Goal: Information Seeking & Learning: Learn about a topic

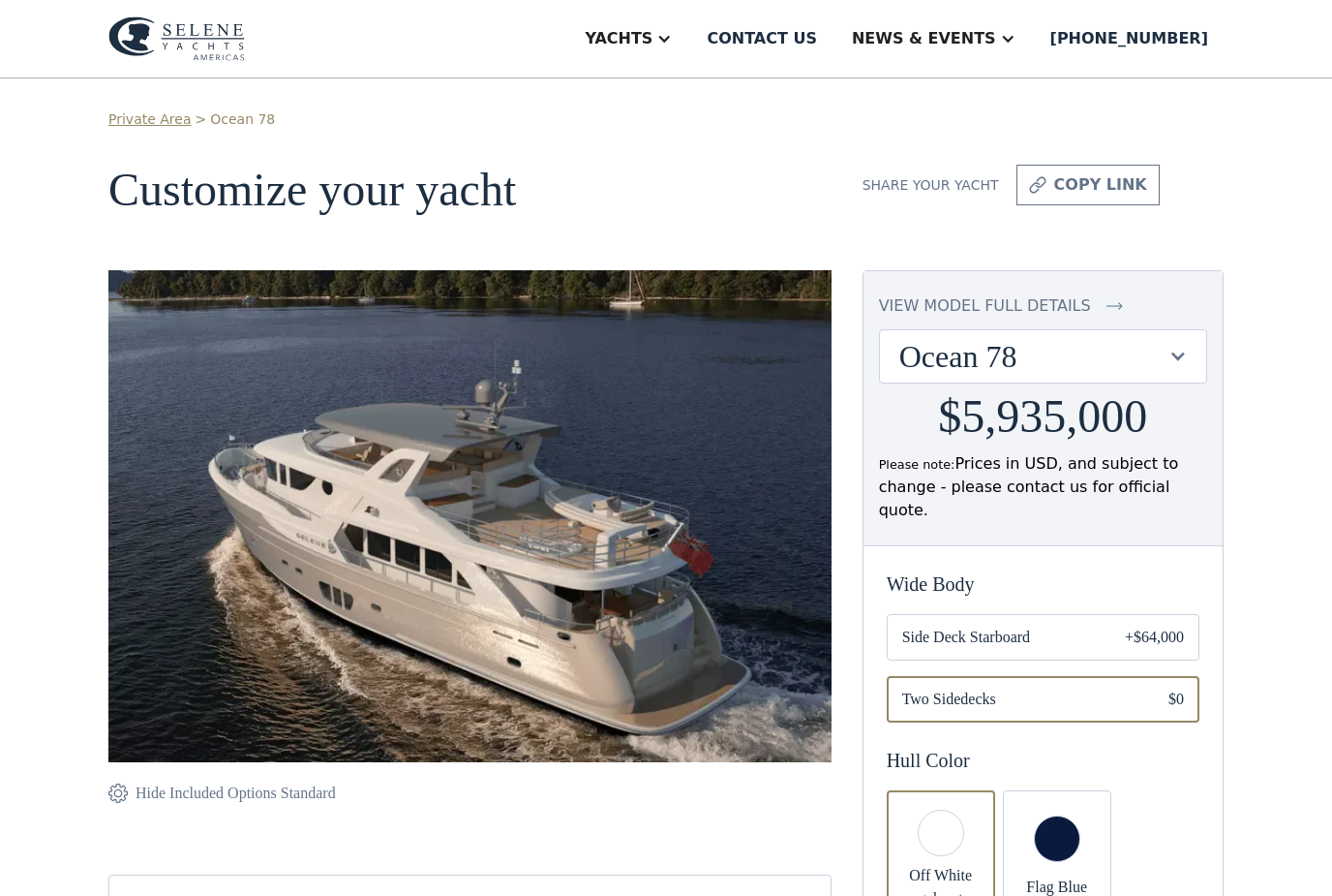
click at [1039, 306] on div "view model full details" at bounding box center [985, 307] width 212 height 24
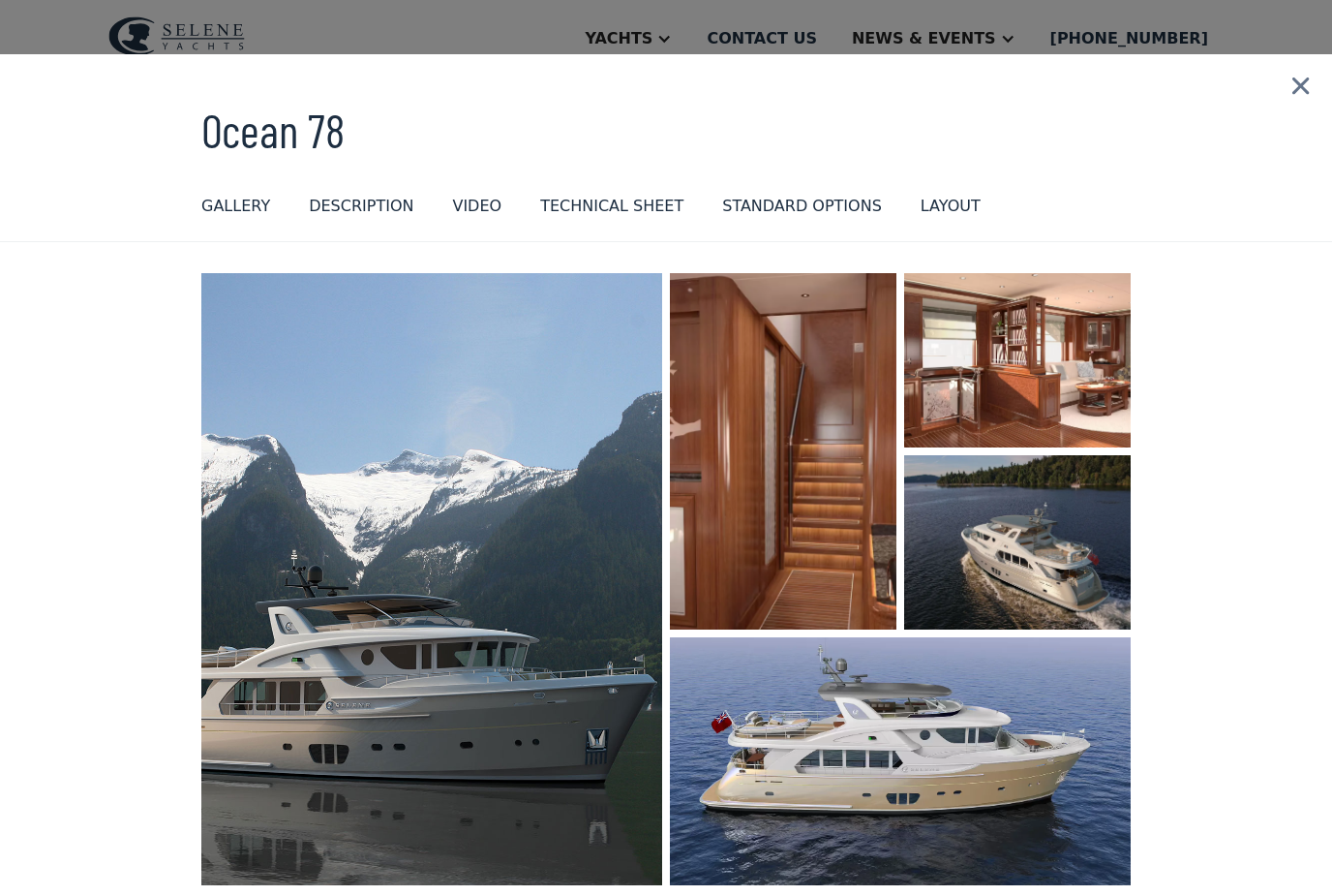
click at [844, 475] on img "open lightbox" at bounding box center [783, 451] width 229 height 361
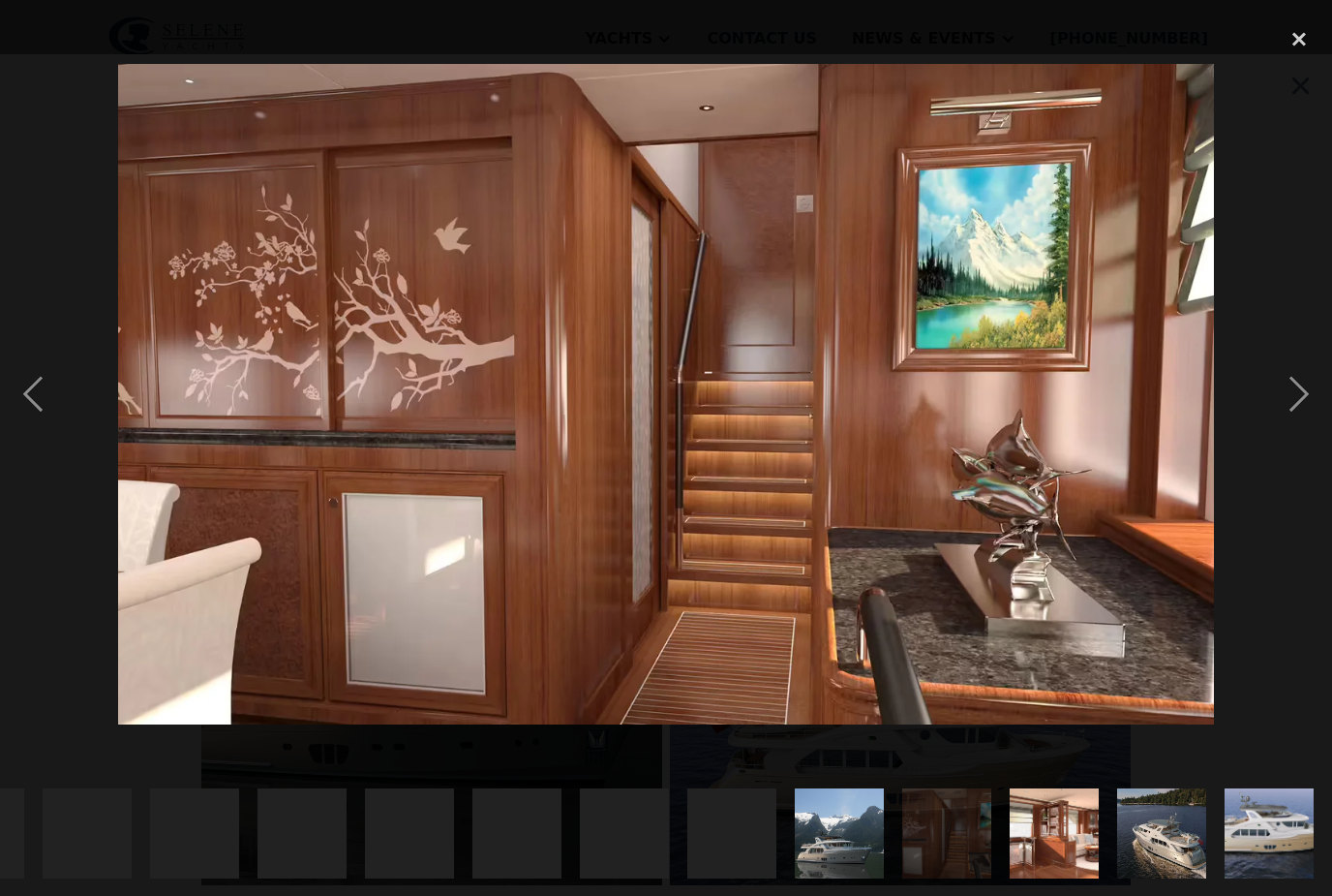
scroll to position [0, 2134]
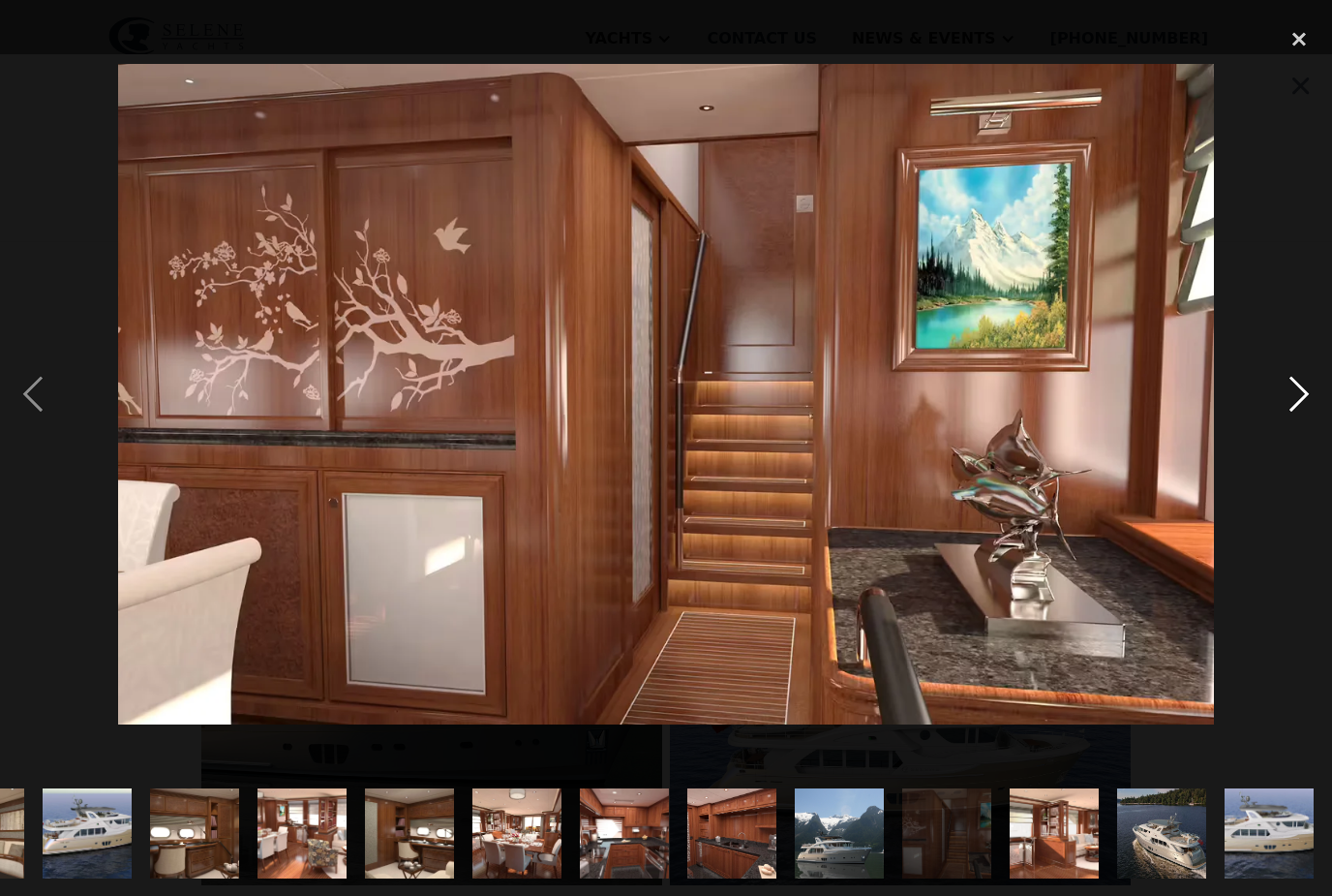
click at [1297, 417] on div "next image" at bounding box center [1299, 395] width 66 height 753
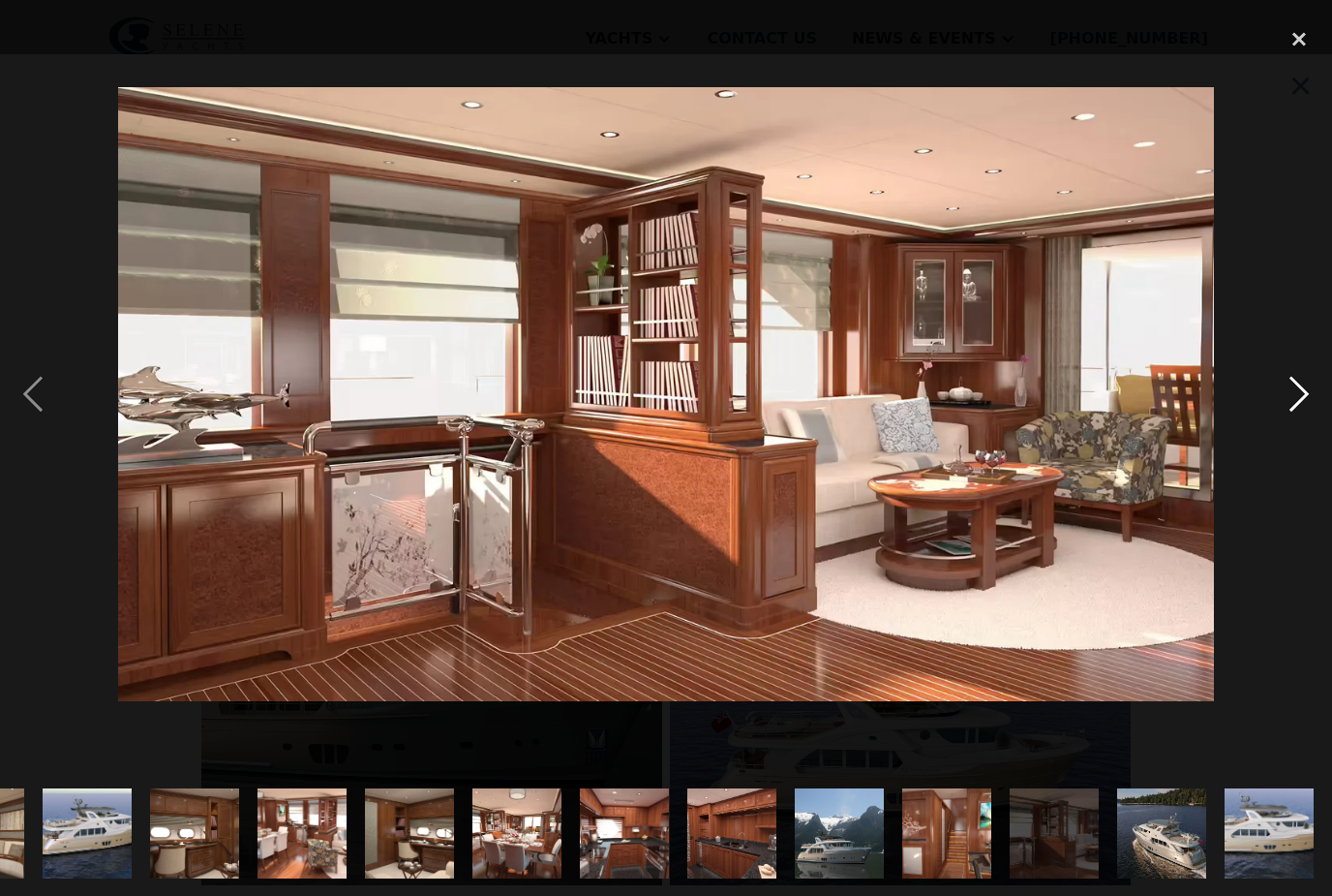
click at [1287, 420] on div "next image" at bounding box center [1299, 395] width 66 height 753
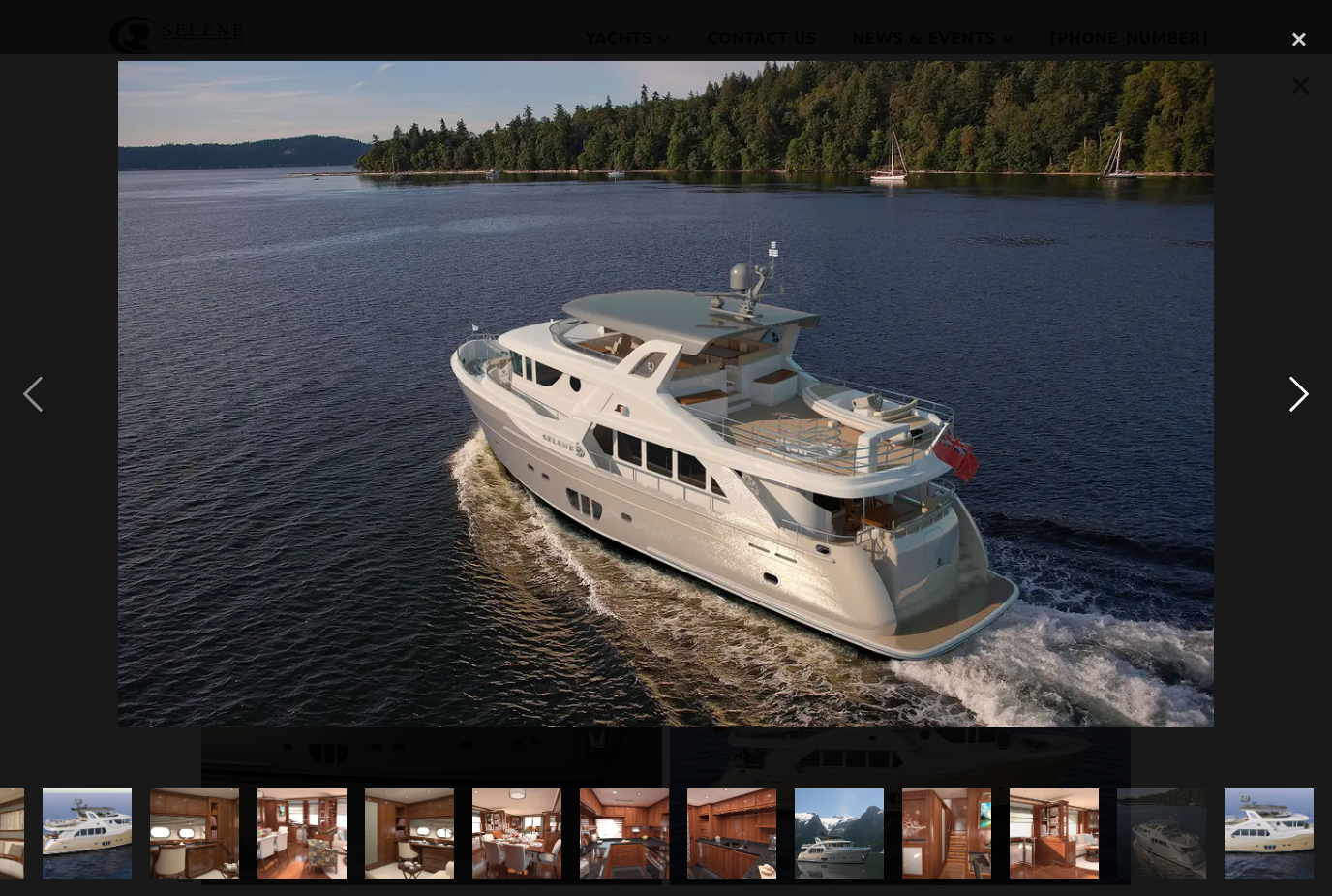
click at [1289, 433] on div "next image" at bounding box center [1299, 395] width 66 height 753
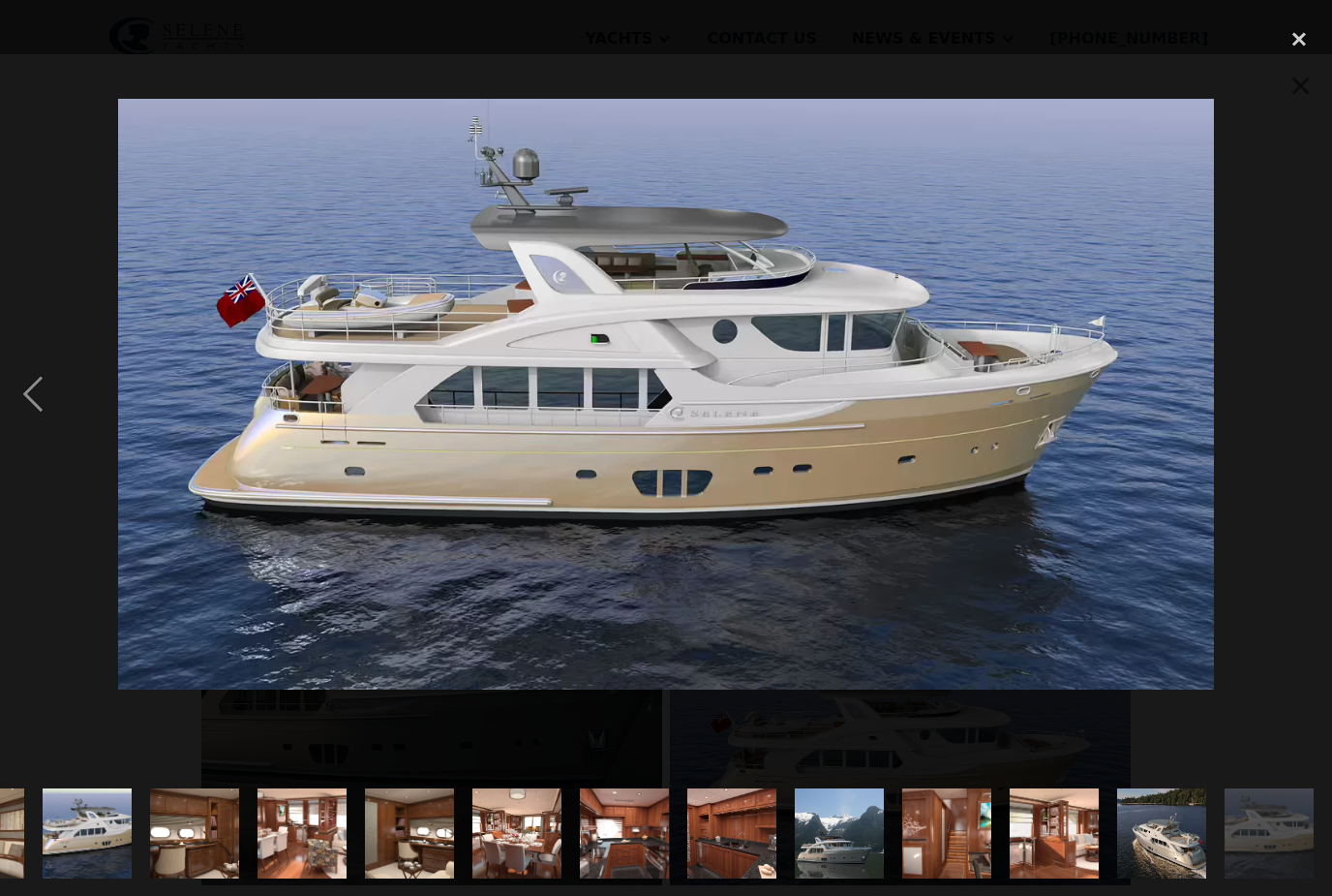
click at [1291, 424] on div "next image" at bounding box center [1299, 395] width 66 height 753
click at [1294, 44] on div "close lightbox" at bounding box center [1299, 39] width 66 height 42
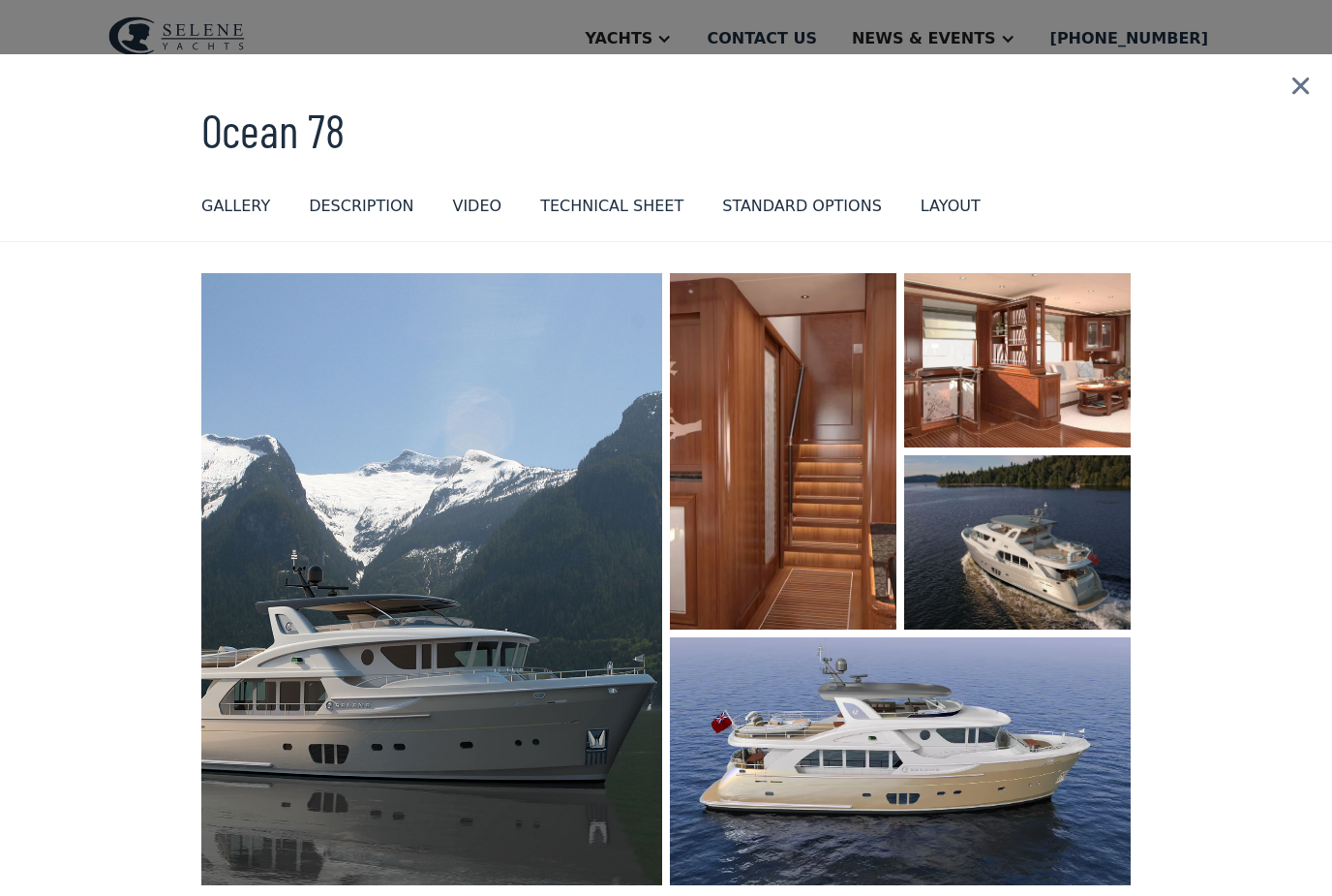
scroll to position [0, 0]
click at [1047, 380] on img "open lightbox" at bounding box center [1018, 360] width 227 height 174
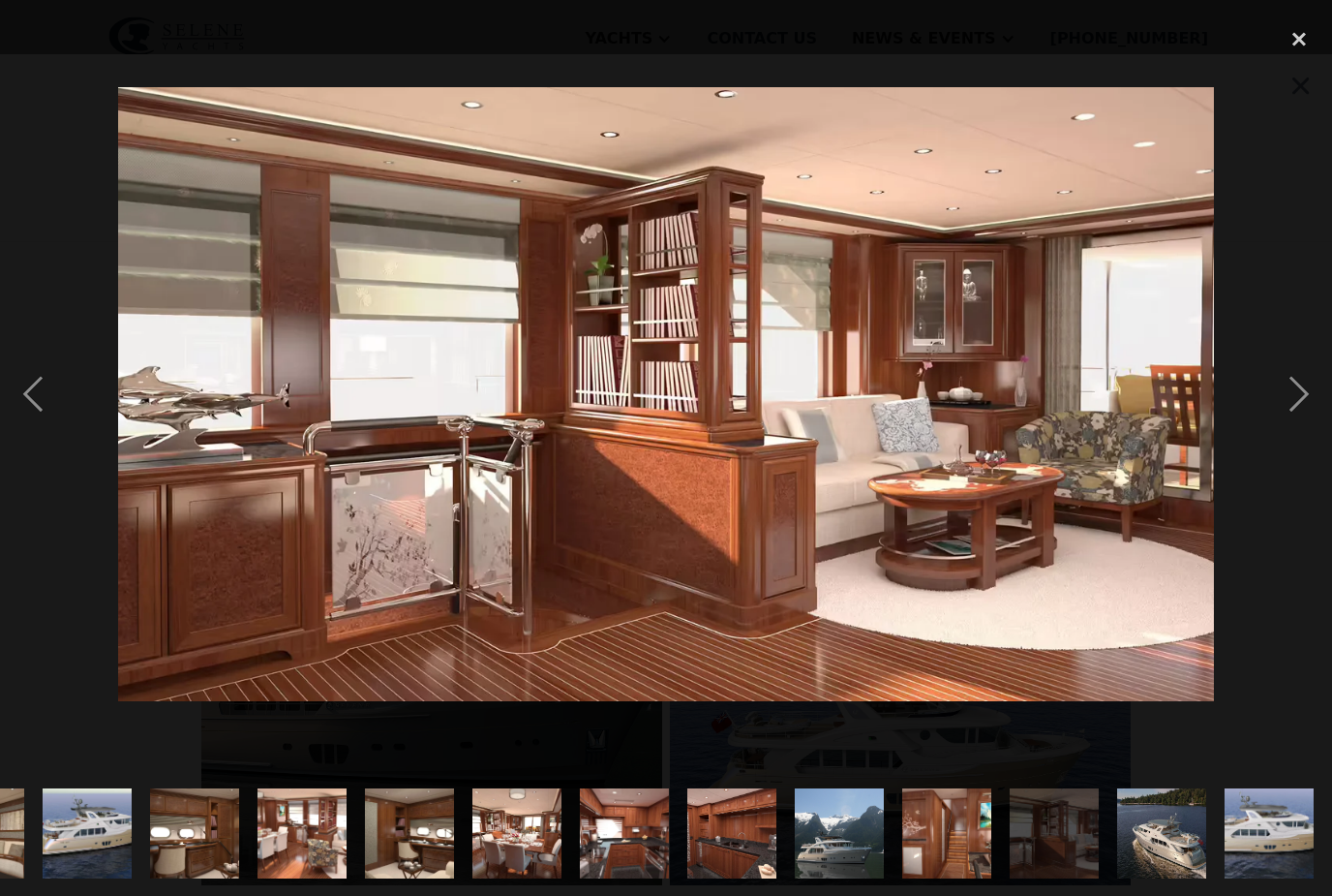
scroll to position [0, 2134]
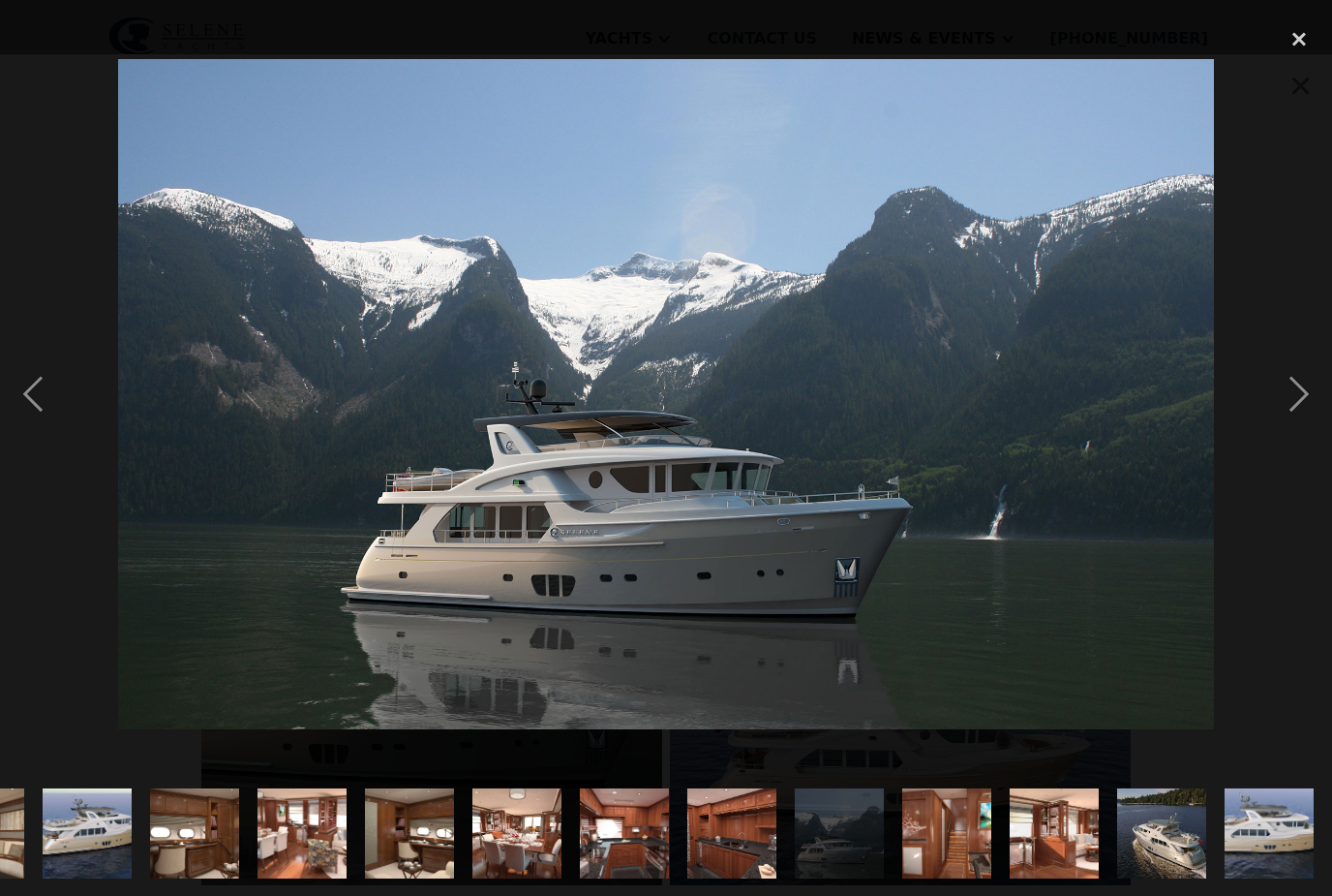
click at [55, 422] on div "previous image" at bounding box center [32, 395] width 66 height 753
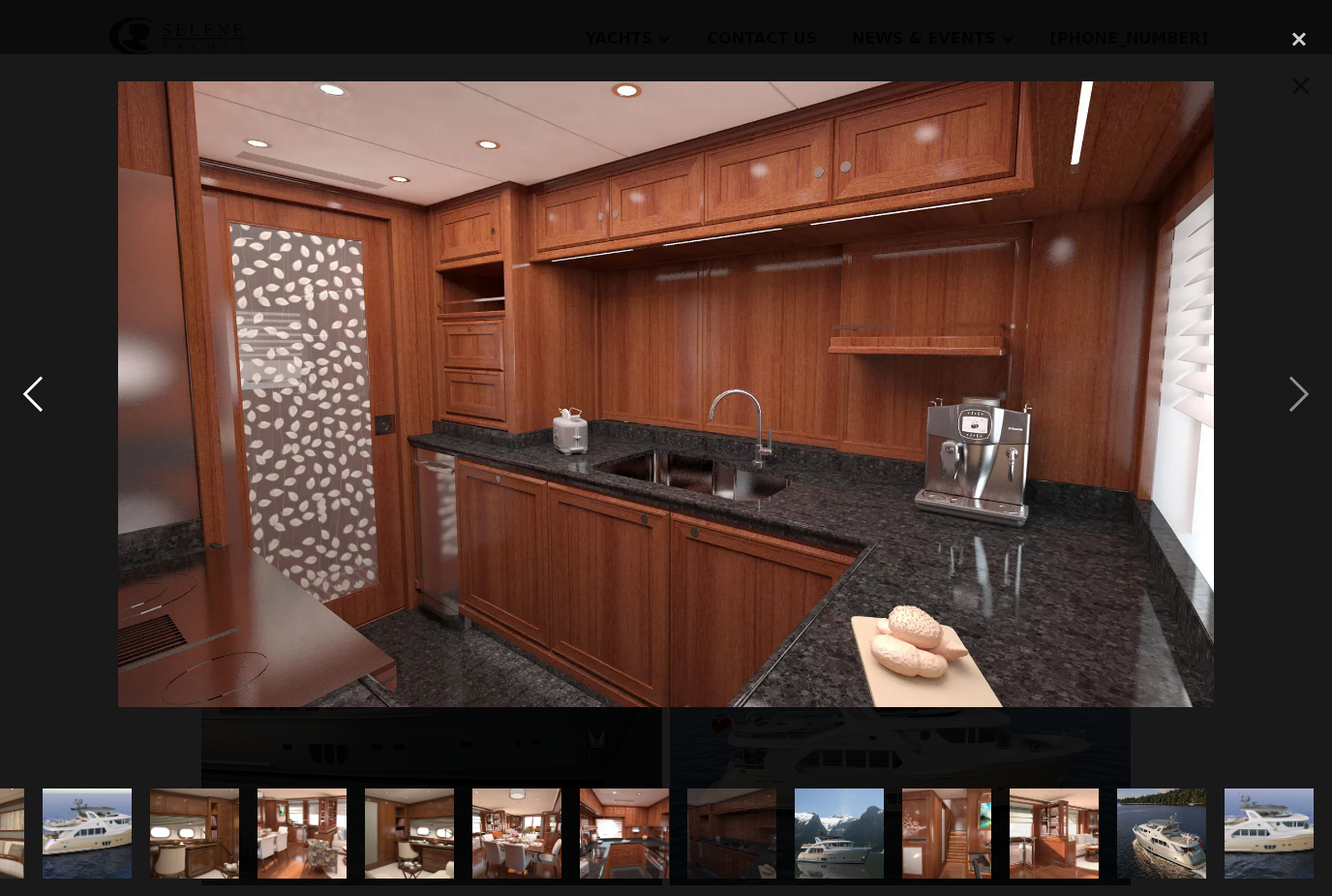
click at [44, 419] on div "previous image" at bounding box center [32, 395] width 66 height 753
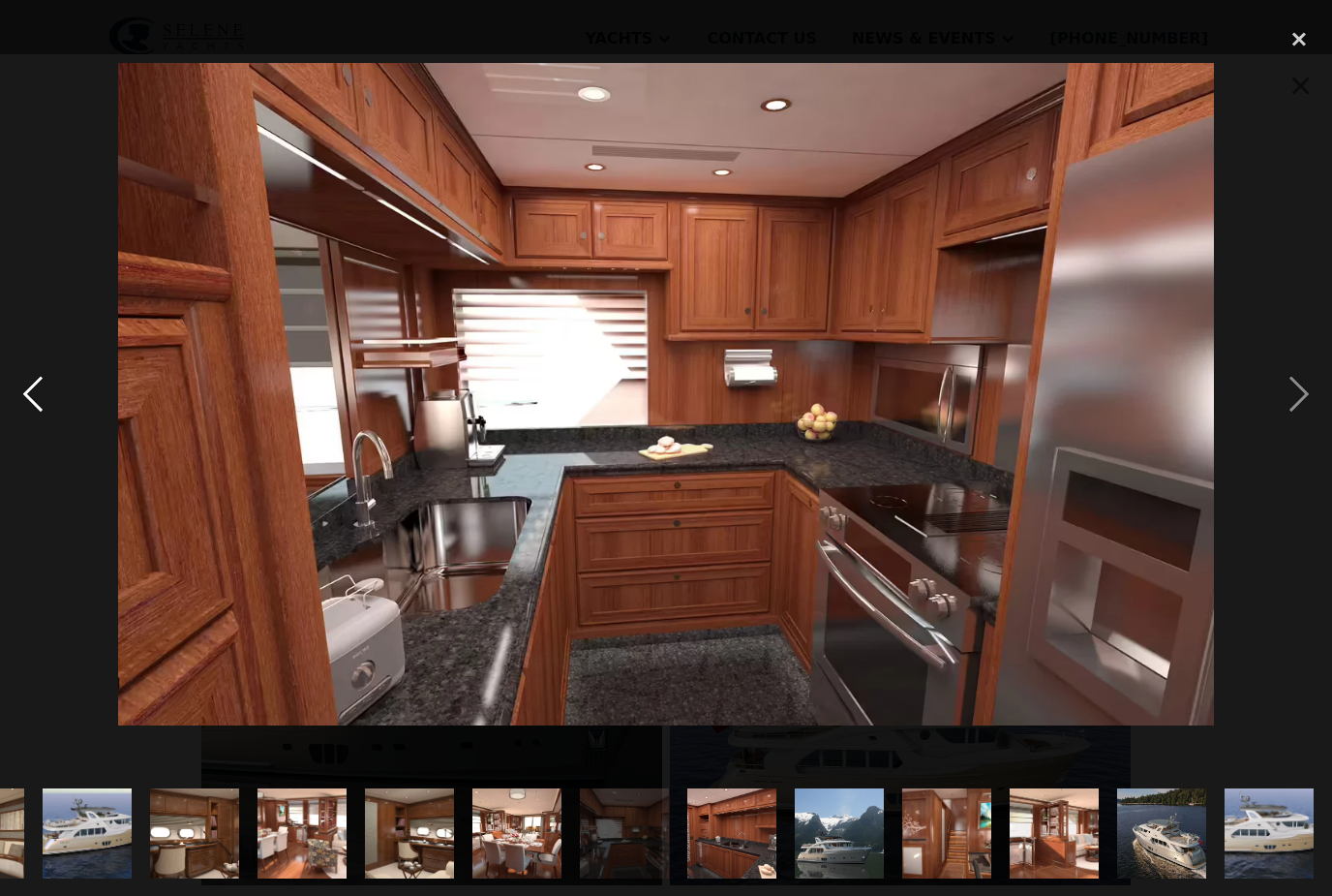
click at [29, 426] on div "previous image" at bounding box center [32, 395] width 66 height 753
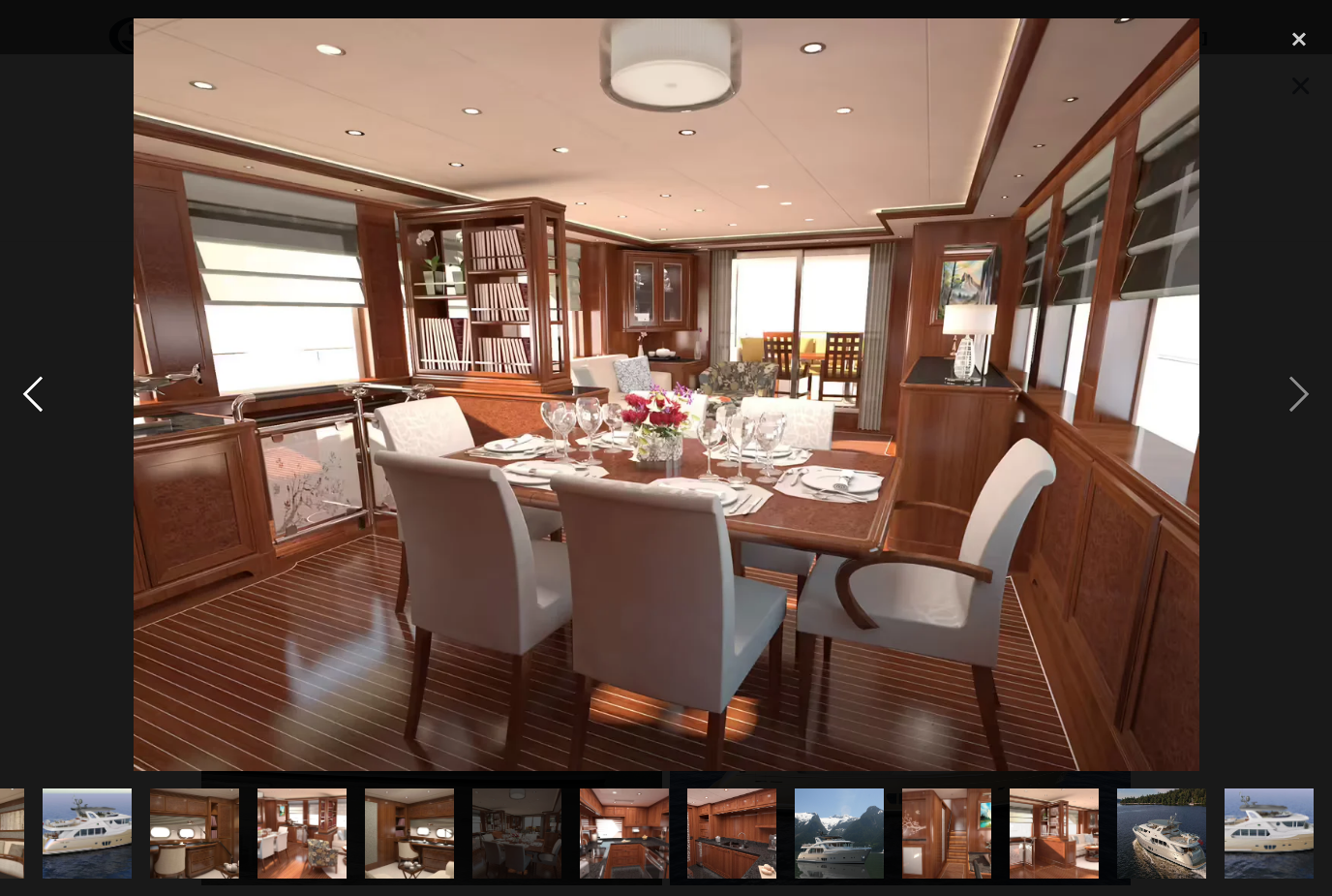
click at [46, 418] on div "previous image" at bounding box center [32, 395] width 66 height 753
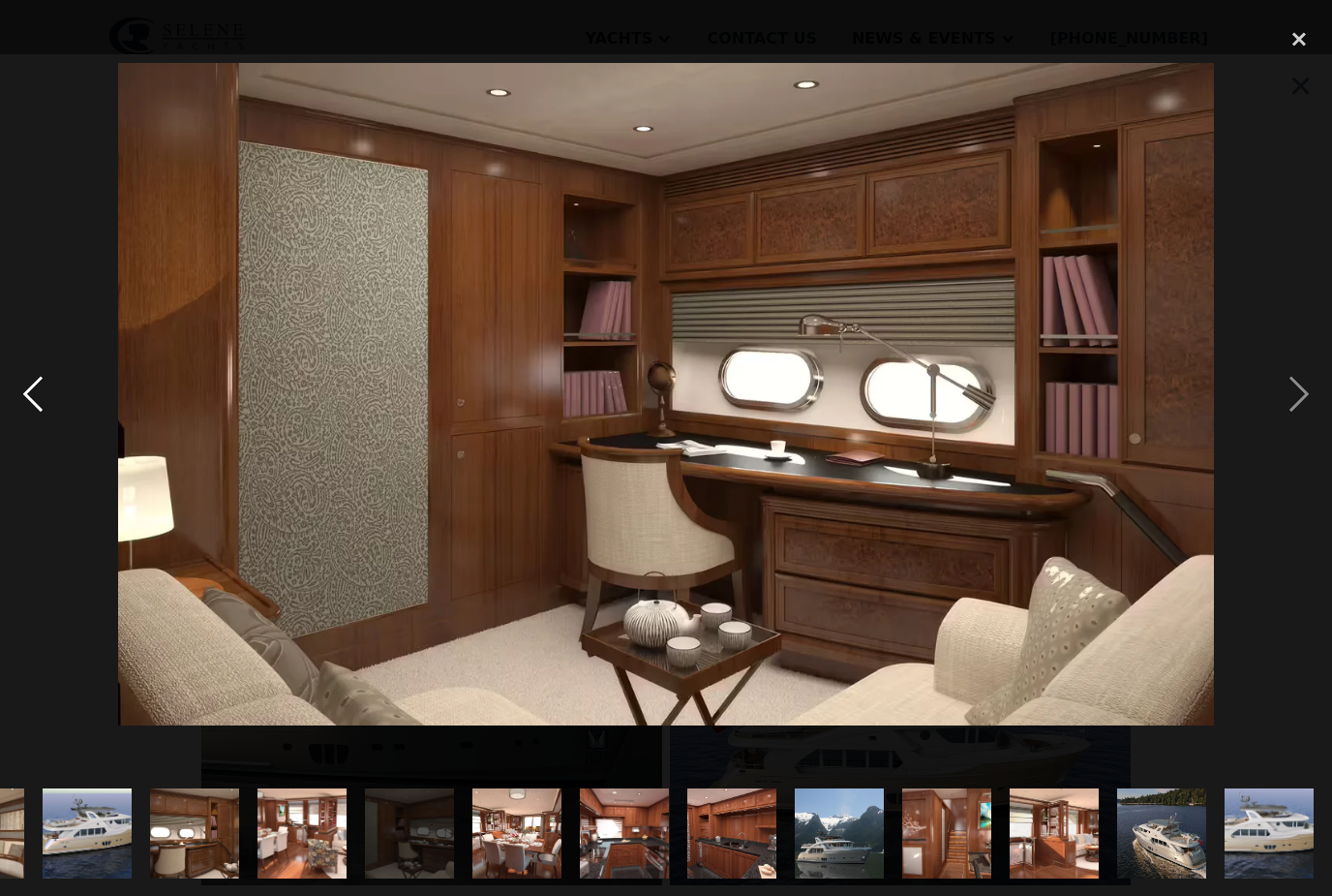
click at [31, 442] on div "previous image" at bounding box center [32, 395] width 66 height 753
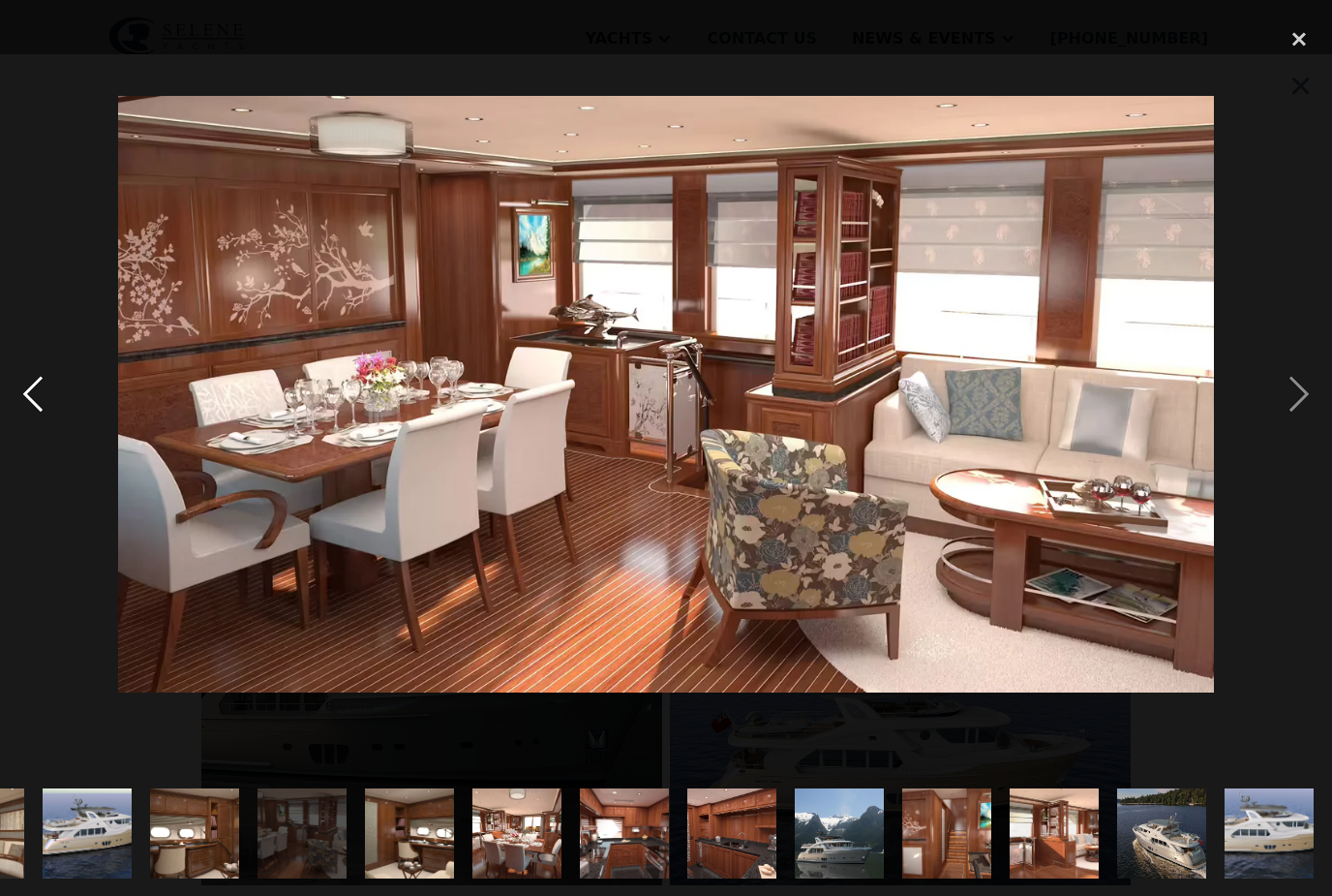
click at [36, 424] on div "previous image" at bounding box center [32, 395] width 66 height 753
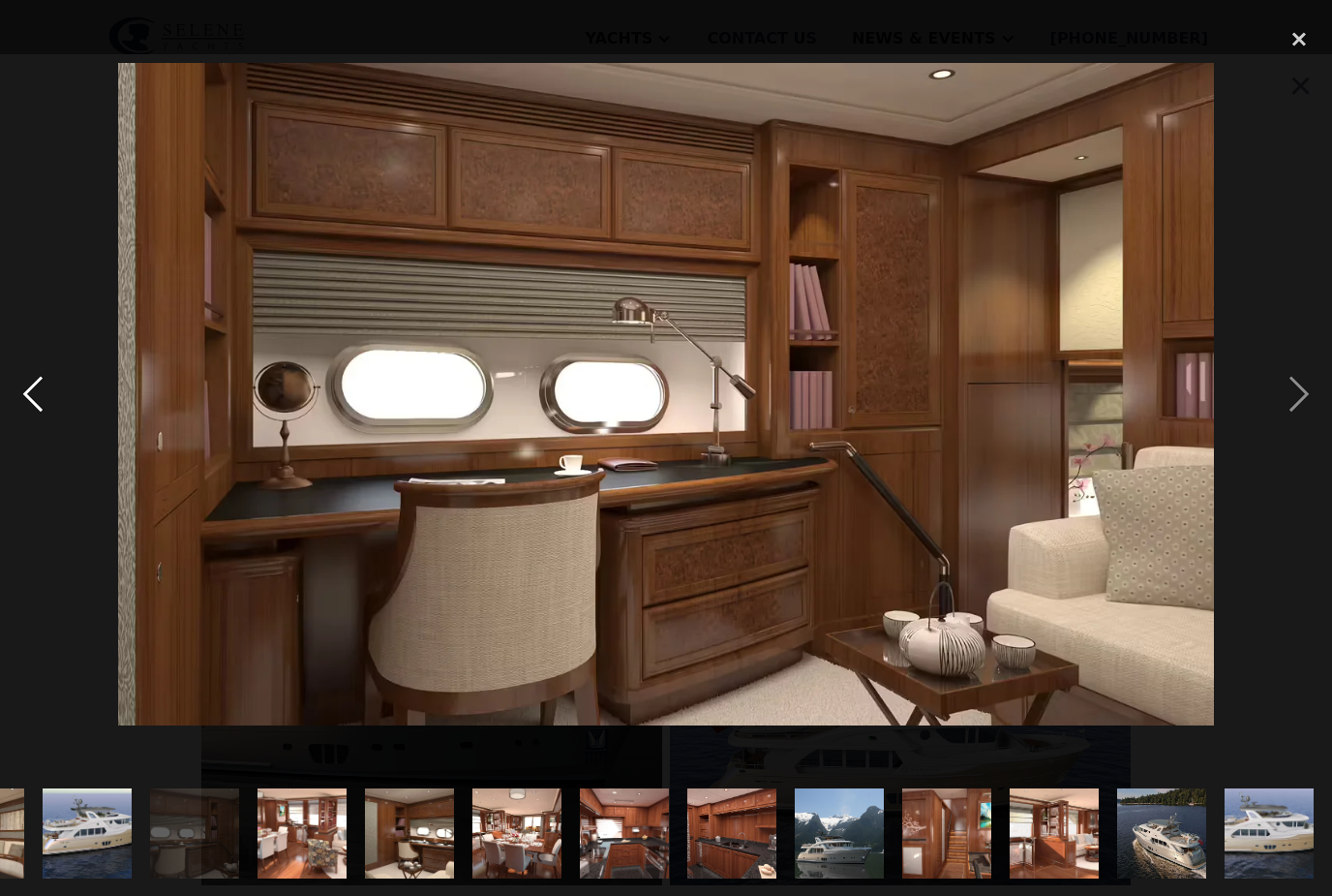
click at [41, 443] on div "previous image" at bounding box center [32, 395] width 66 height 753
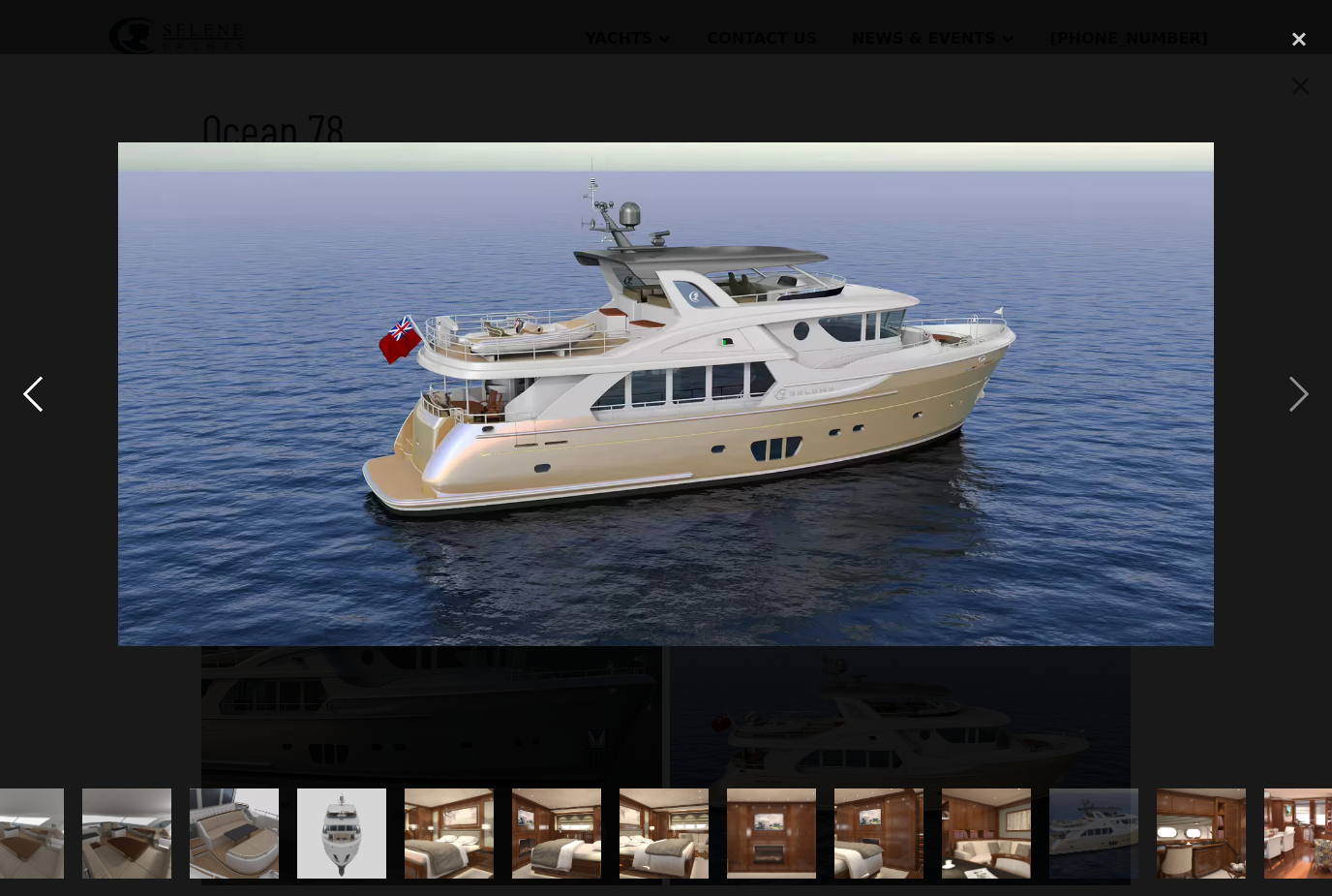
scroll to position [0, 860]
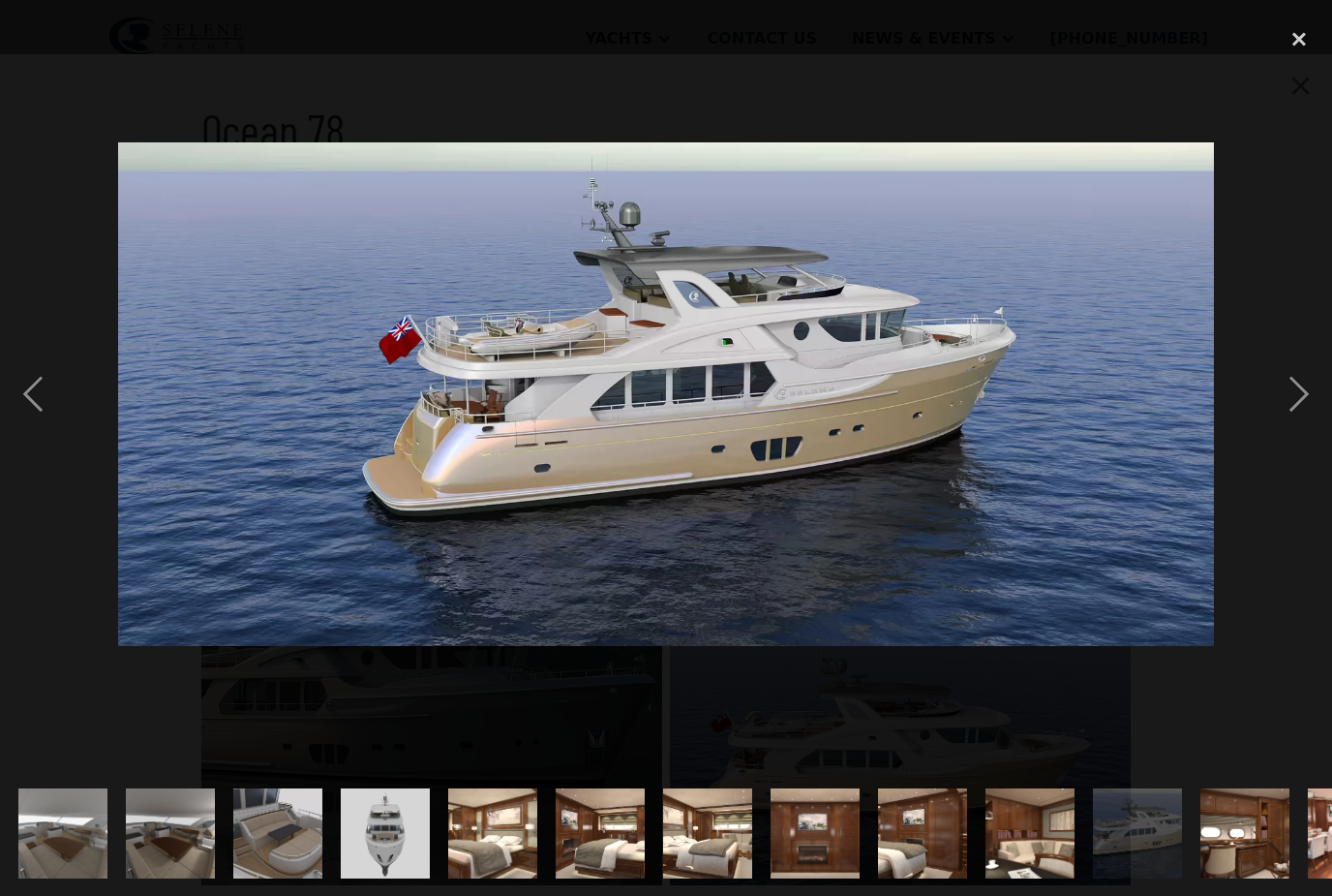
click at [122, 827] on img "show item 9 of 30" at bounding box center [62, 833] width 119 height 90
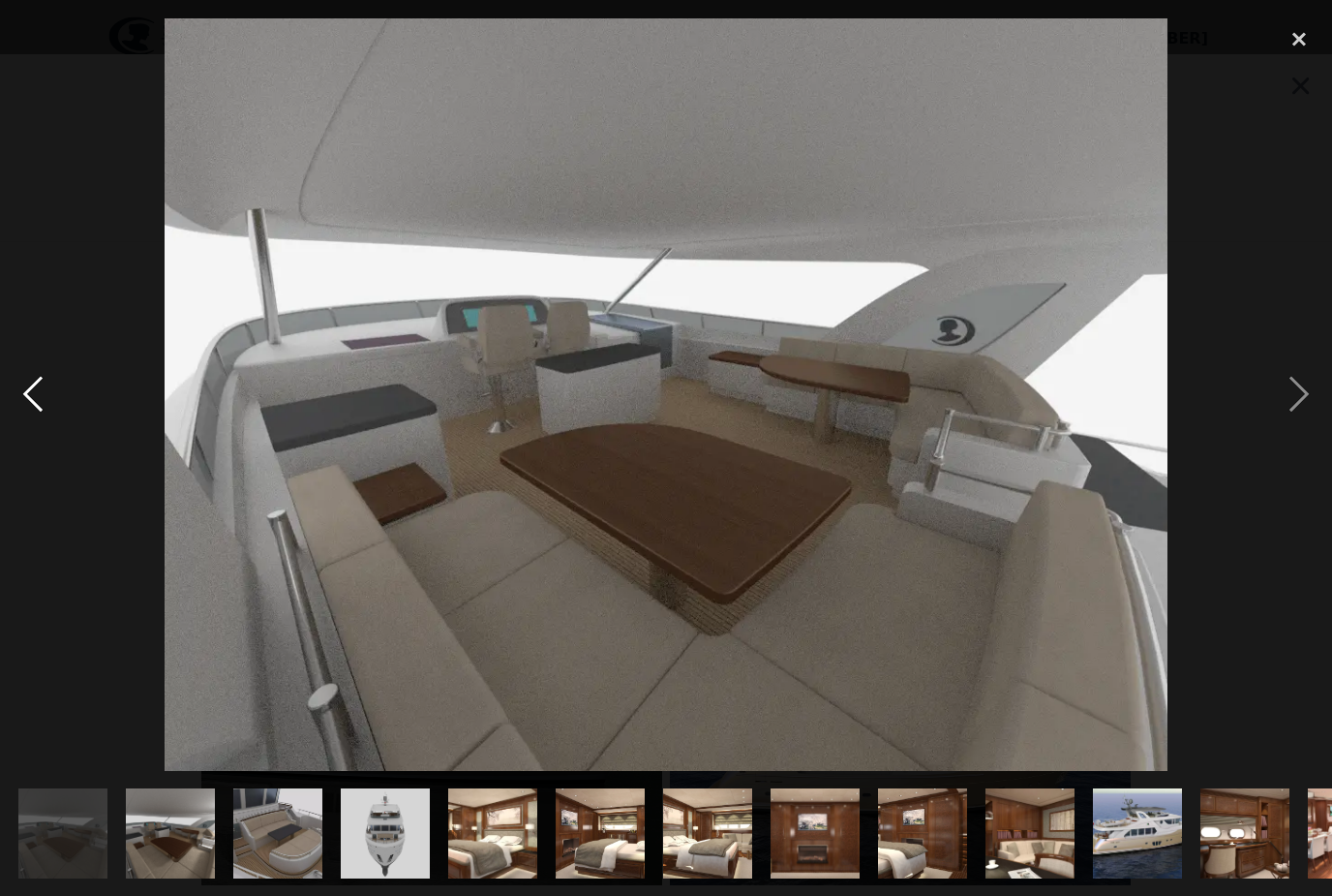
click at [38, 412] on div "previous image" at bounding box center [32, 395] width 66 height 753
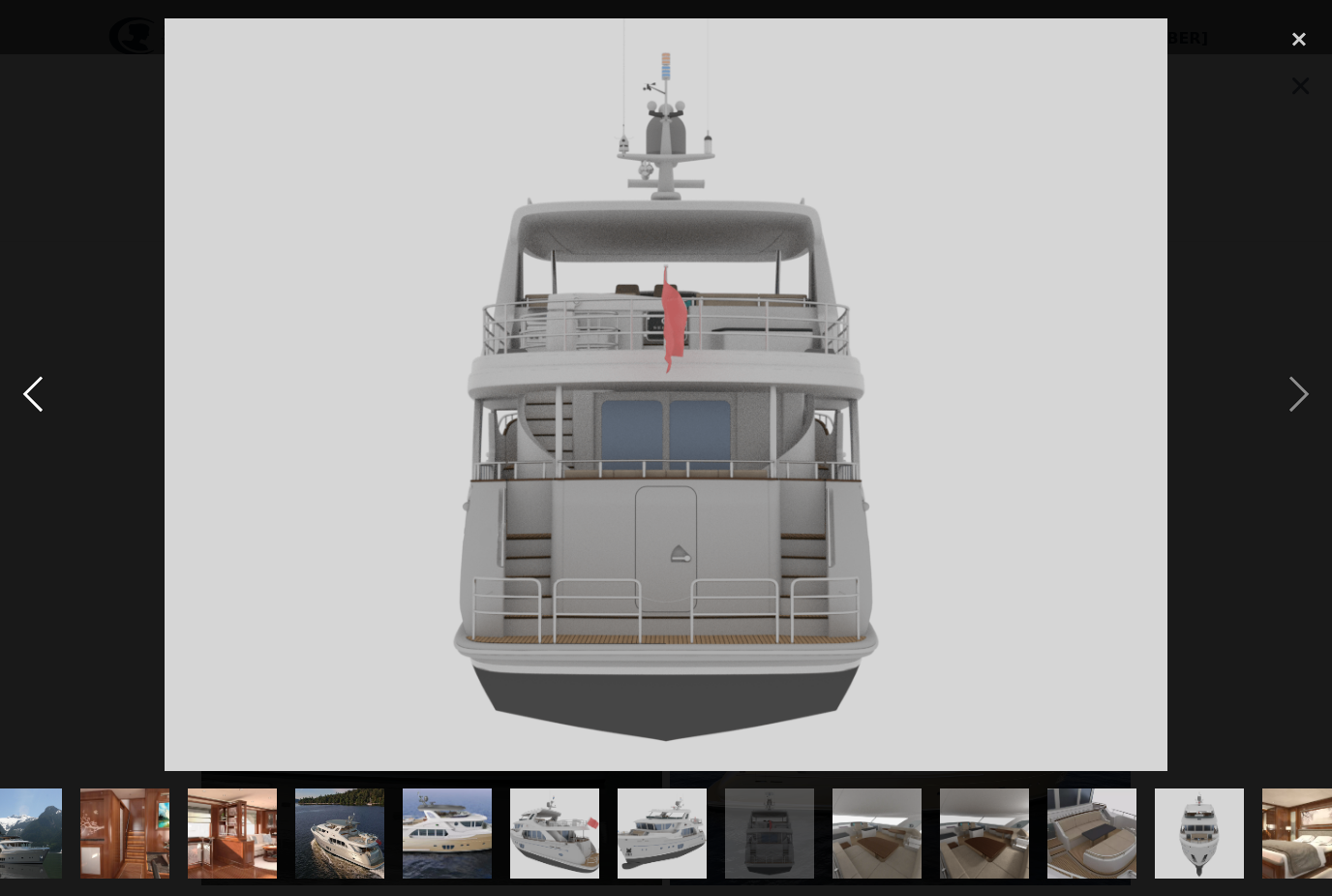
scroll to position [0, 0]
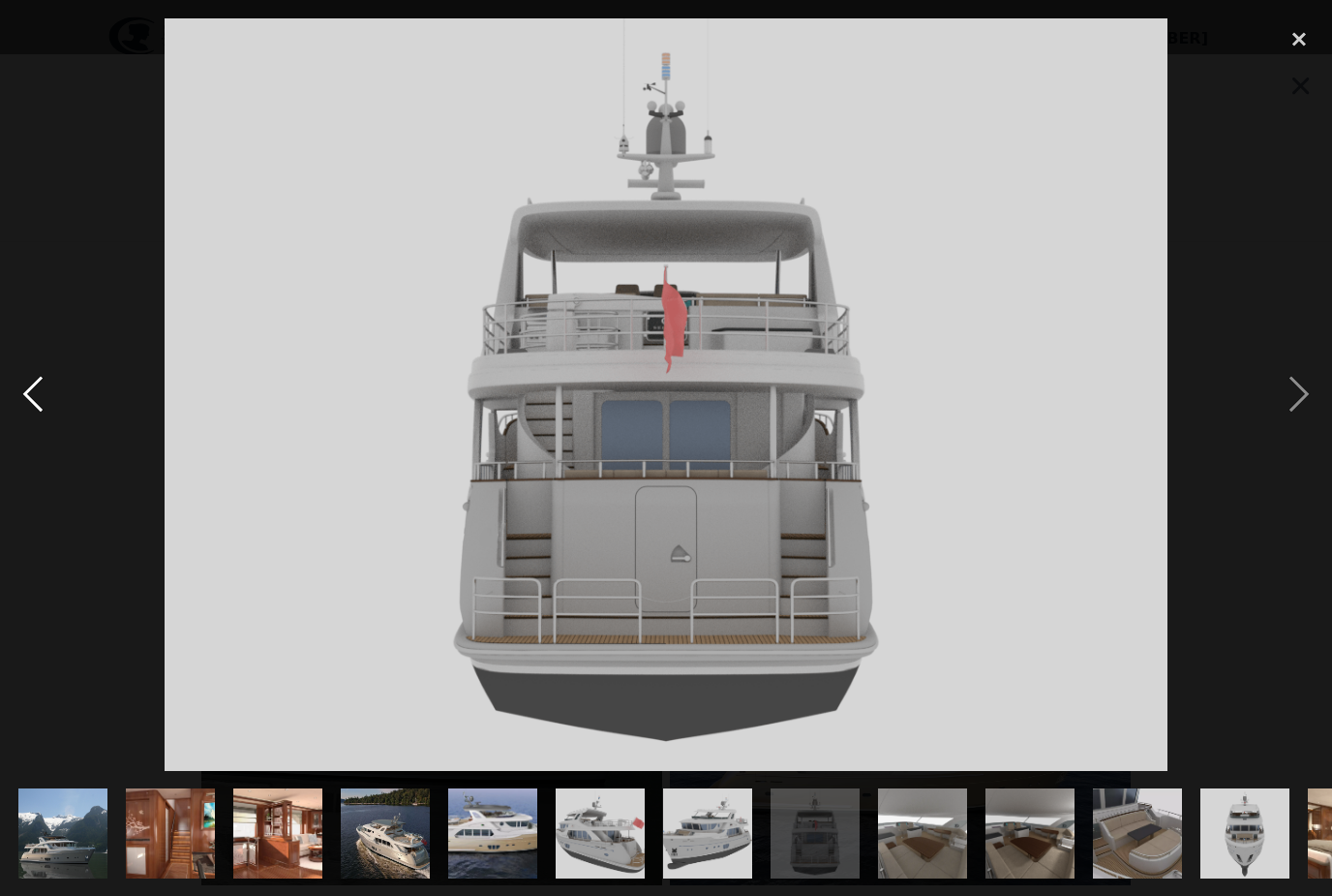
click at [34, 418] on div "previous image" at bounding box center [32, 395] width 66 height 753
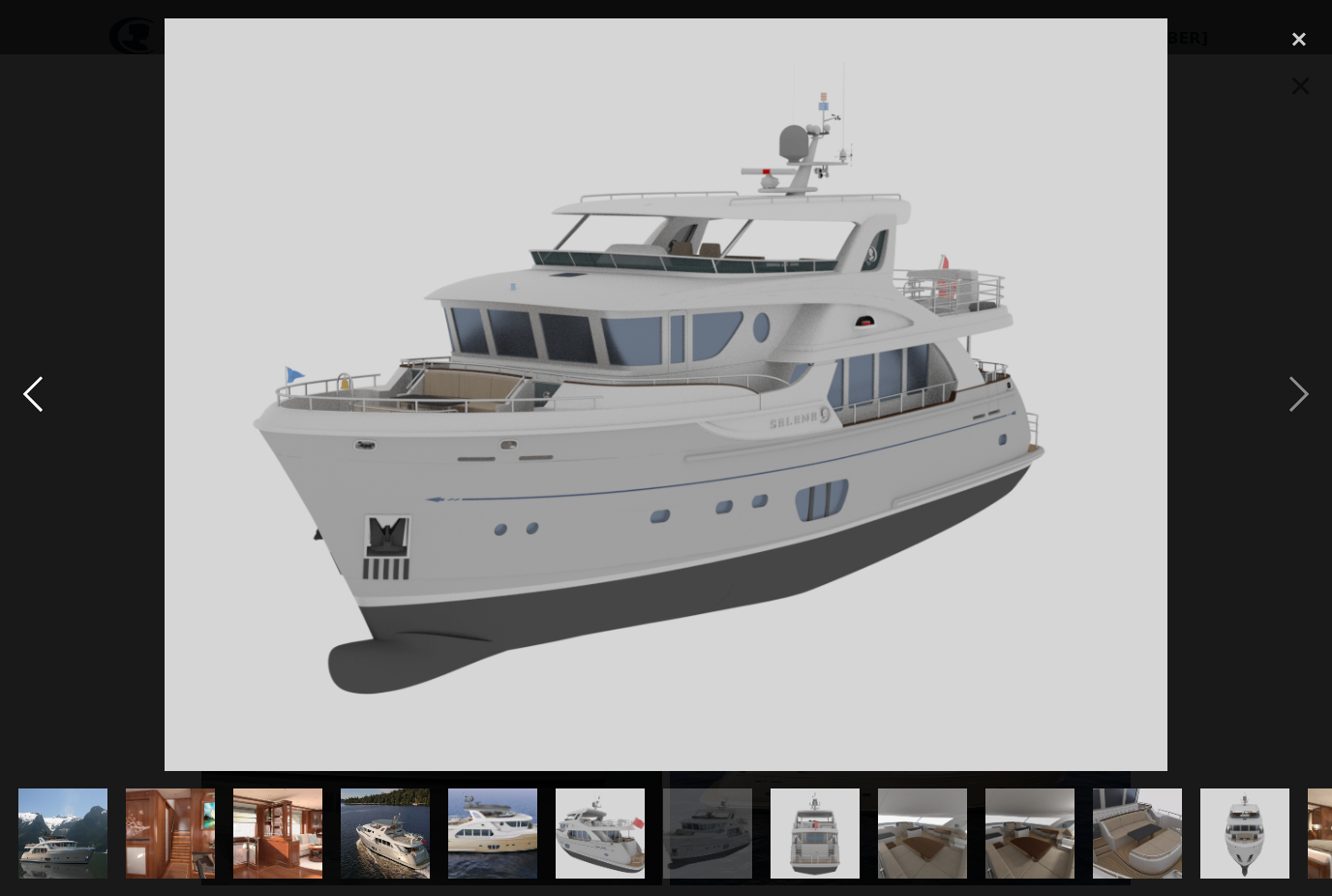
click at [36, 421] on div "previous image" at bounding box center [32, 395] width 66 height 753
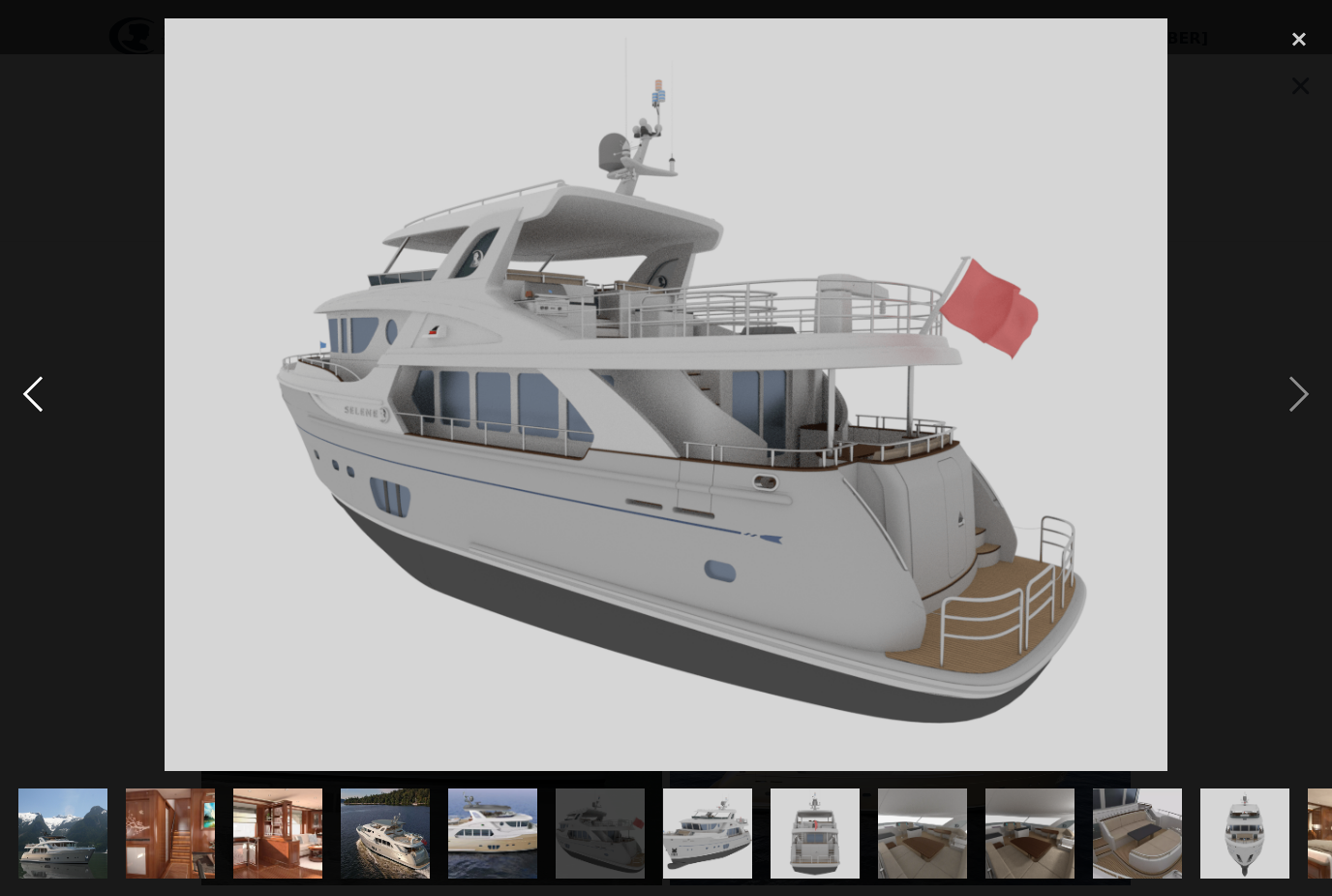
click at [19, 436] on div "previous image" at bounding box center [32, 395] width 66 height 753
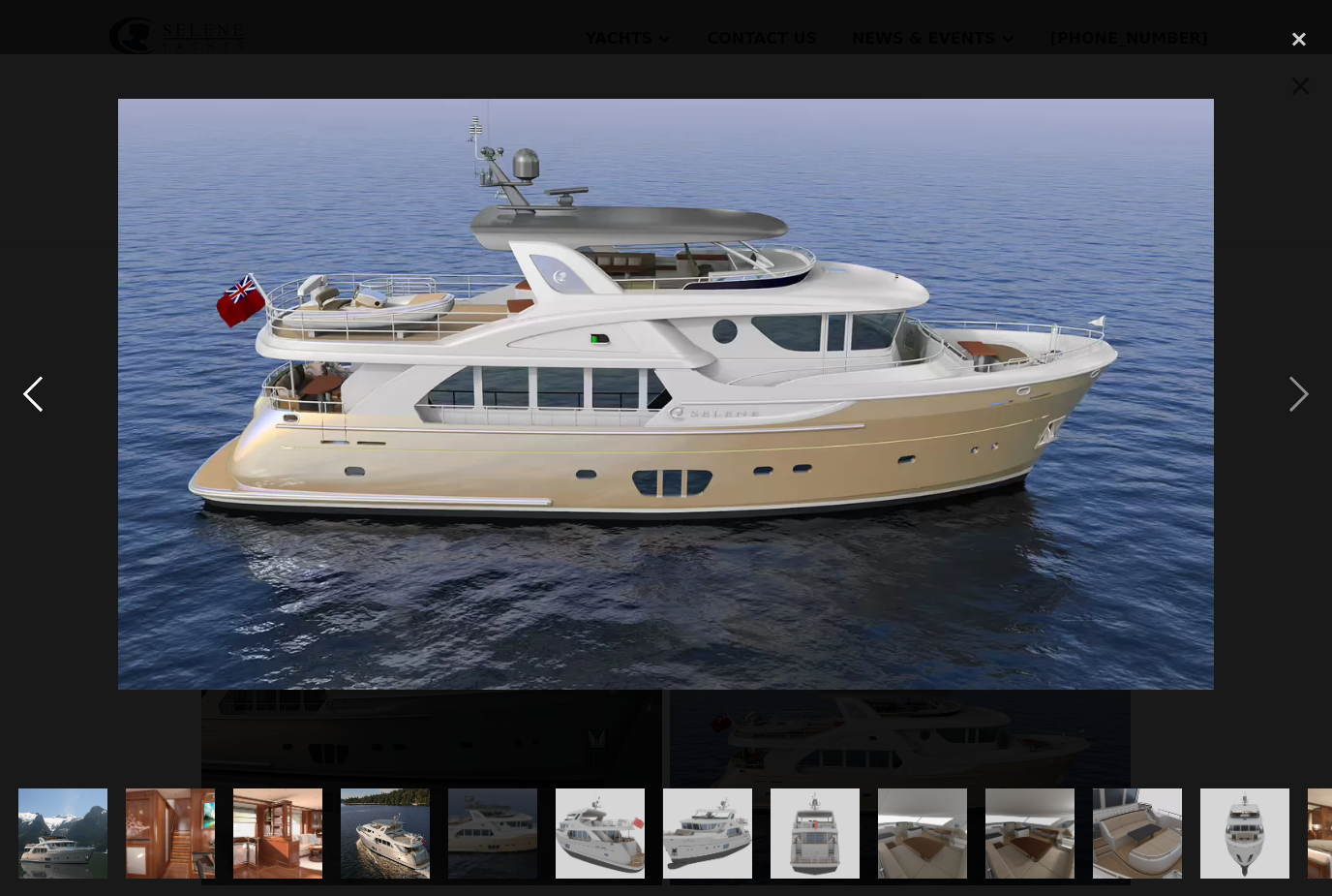
click at [34, 435] on div "previous image" at bounding box center [32, 395] width 66 height 753
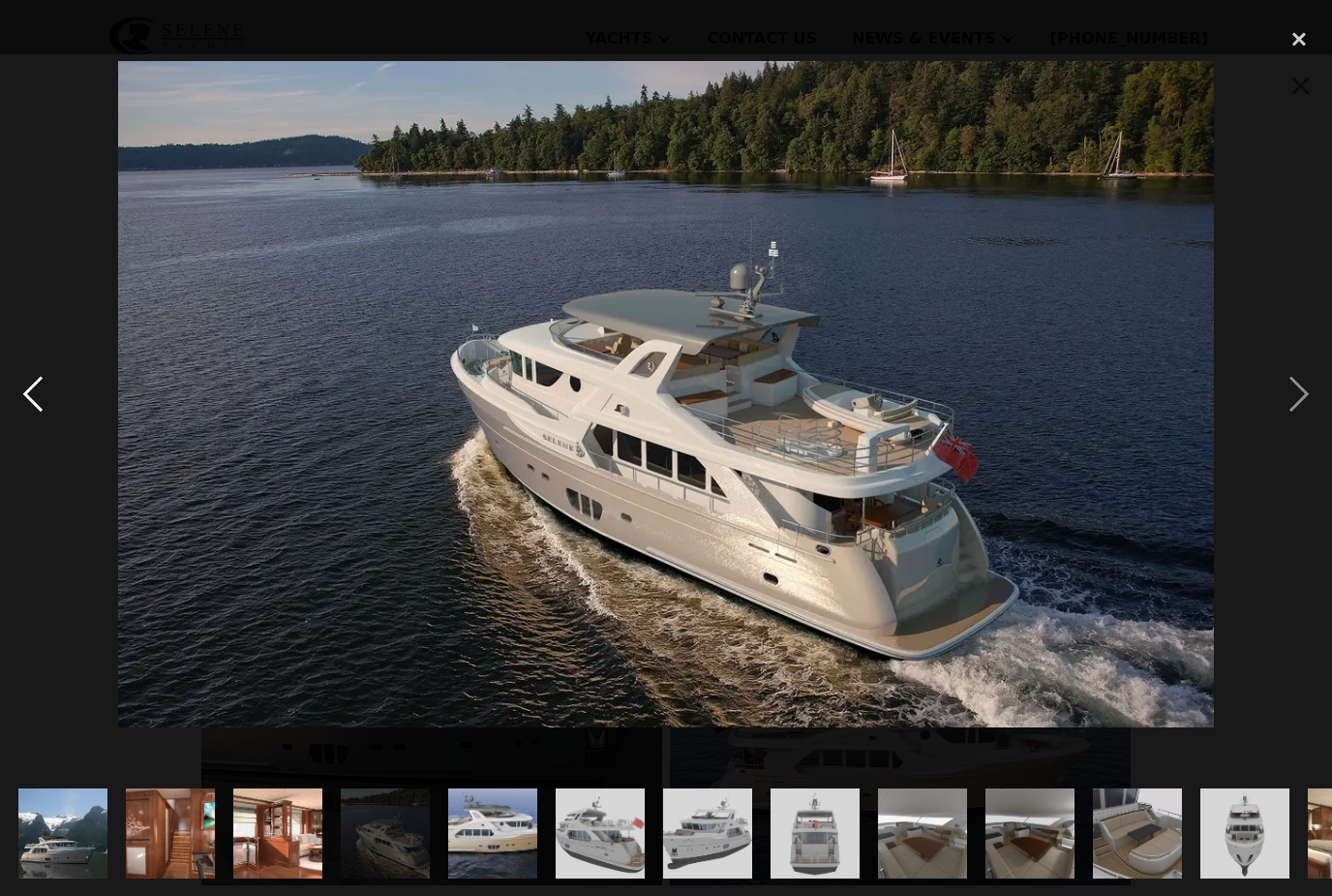
click at [23, 417] on div "previous image" at bounding box center [32, 395] width 66 height 753
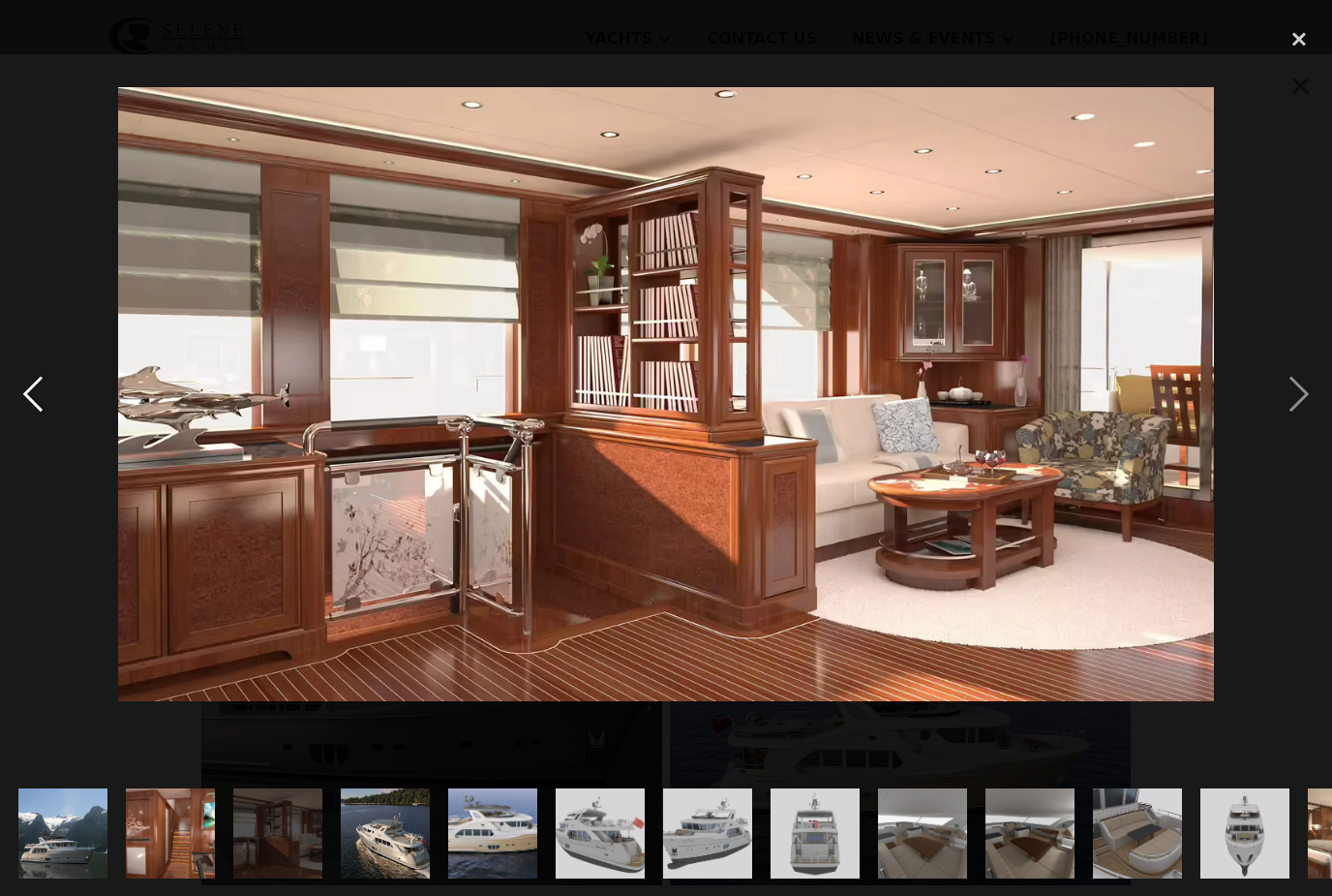
click at [12, 420] on div "previous image" at bounding box center [32, 395] width 66 height 753
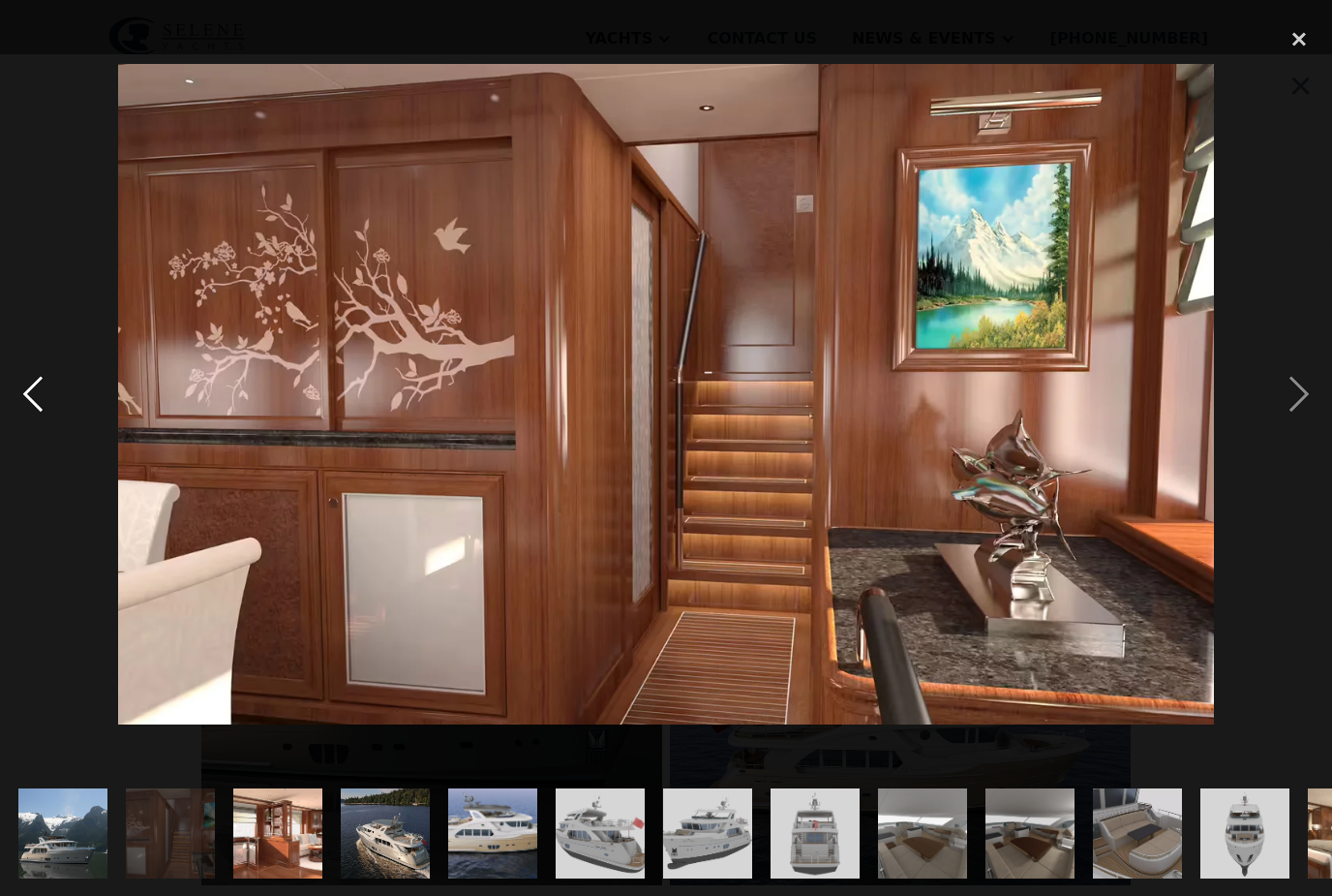
click at [34, 416] on div "previous image" at bounding box center [32, 395] width 66 height 753
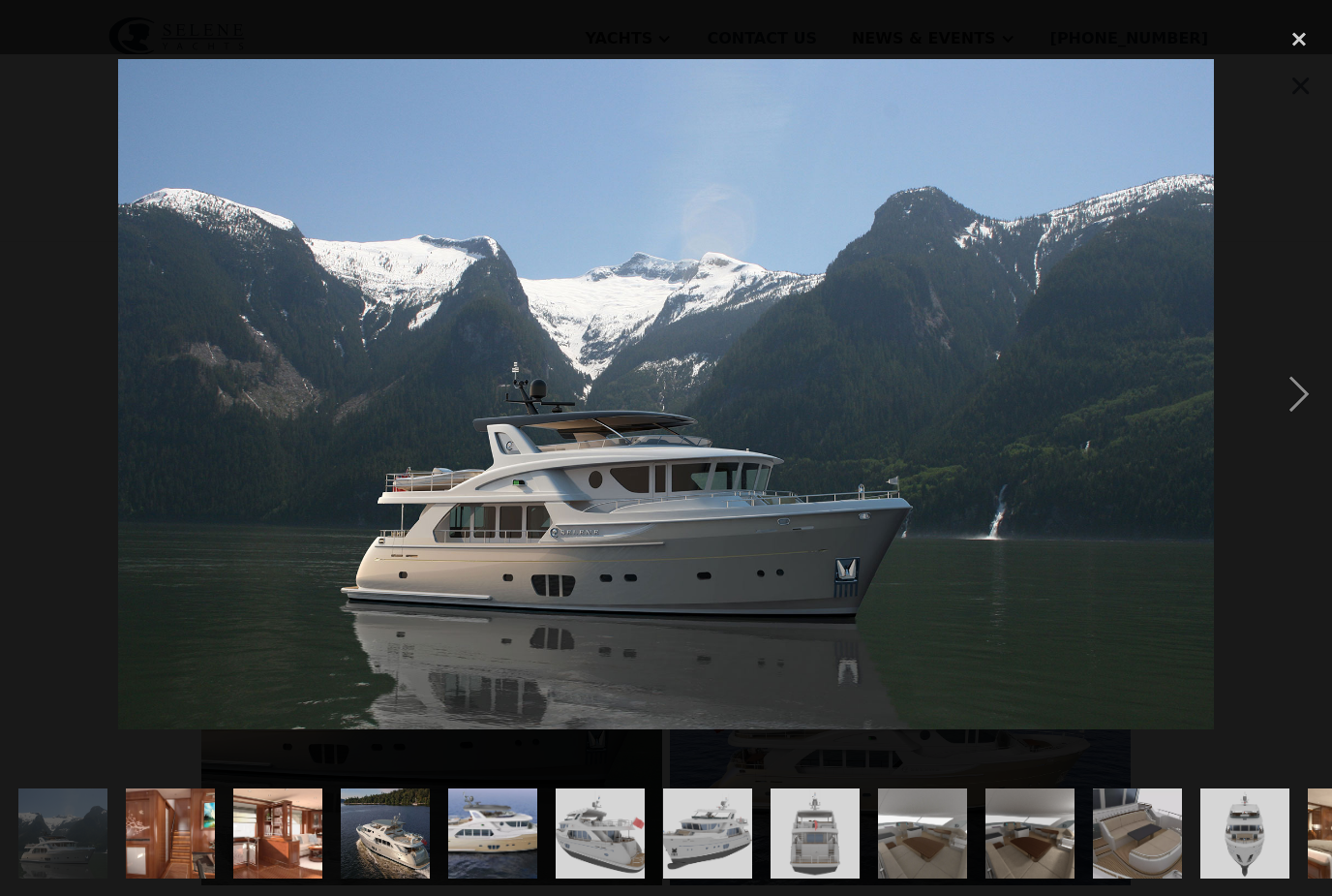
click at [47, 421] on div "previous image" at bounding box center [32, 395] width 66 height 753
click at [38, 420] on div "previous image" at bounding box center [32, 395] width 66 height 753
click at [1304, 41] on div "close lightbox" at bounding box center [1299, 39] width 66 height 42
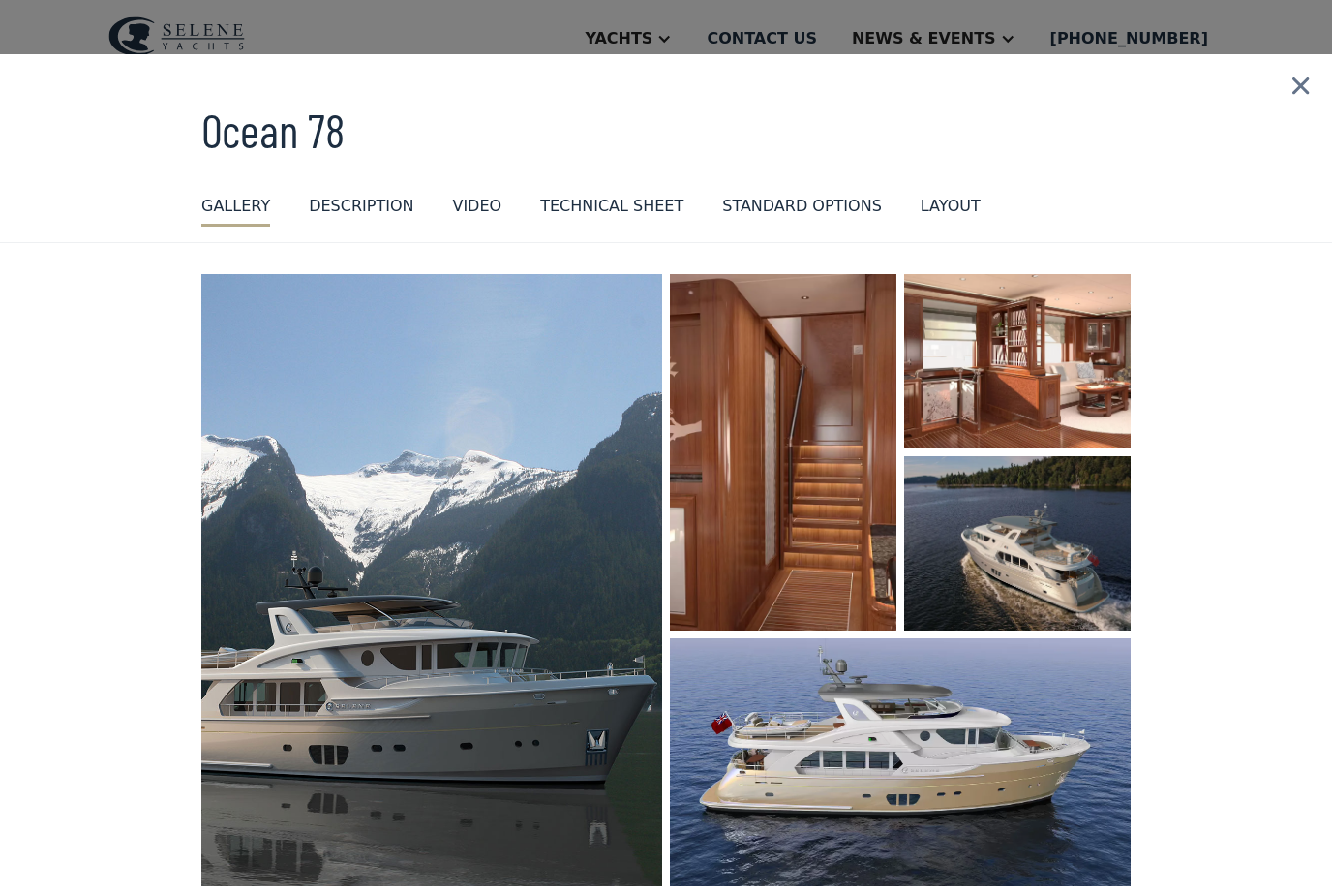
click at [1305, 80] on img at bounding box center [1301, 85] width 63 height 64
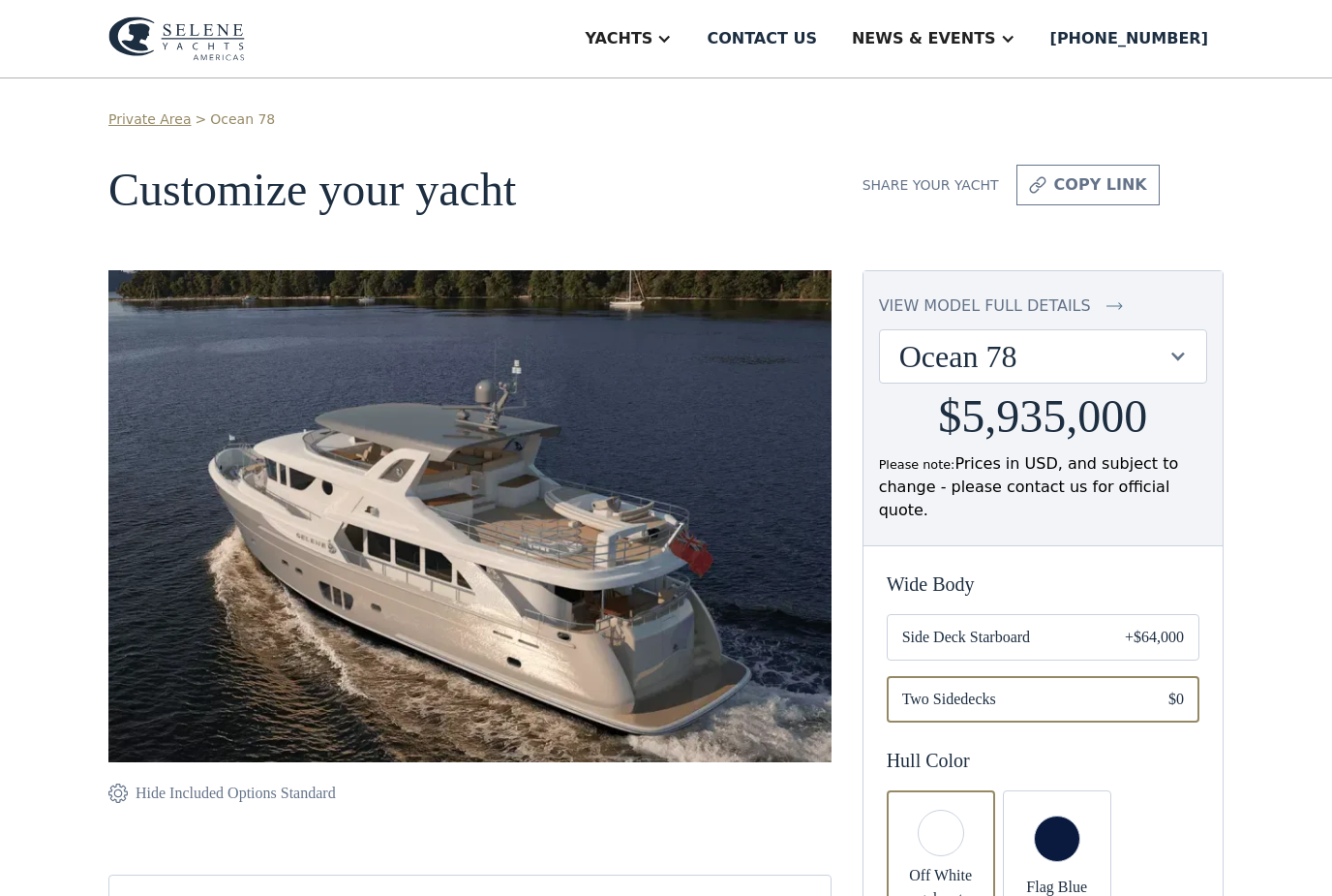
click at [652, 38] on div "Yachts" at bounding box center [618, 39] width 68 height 24
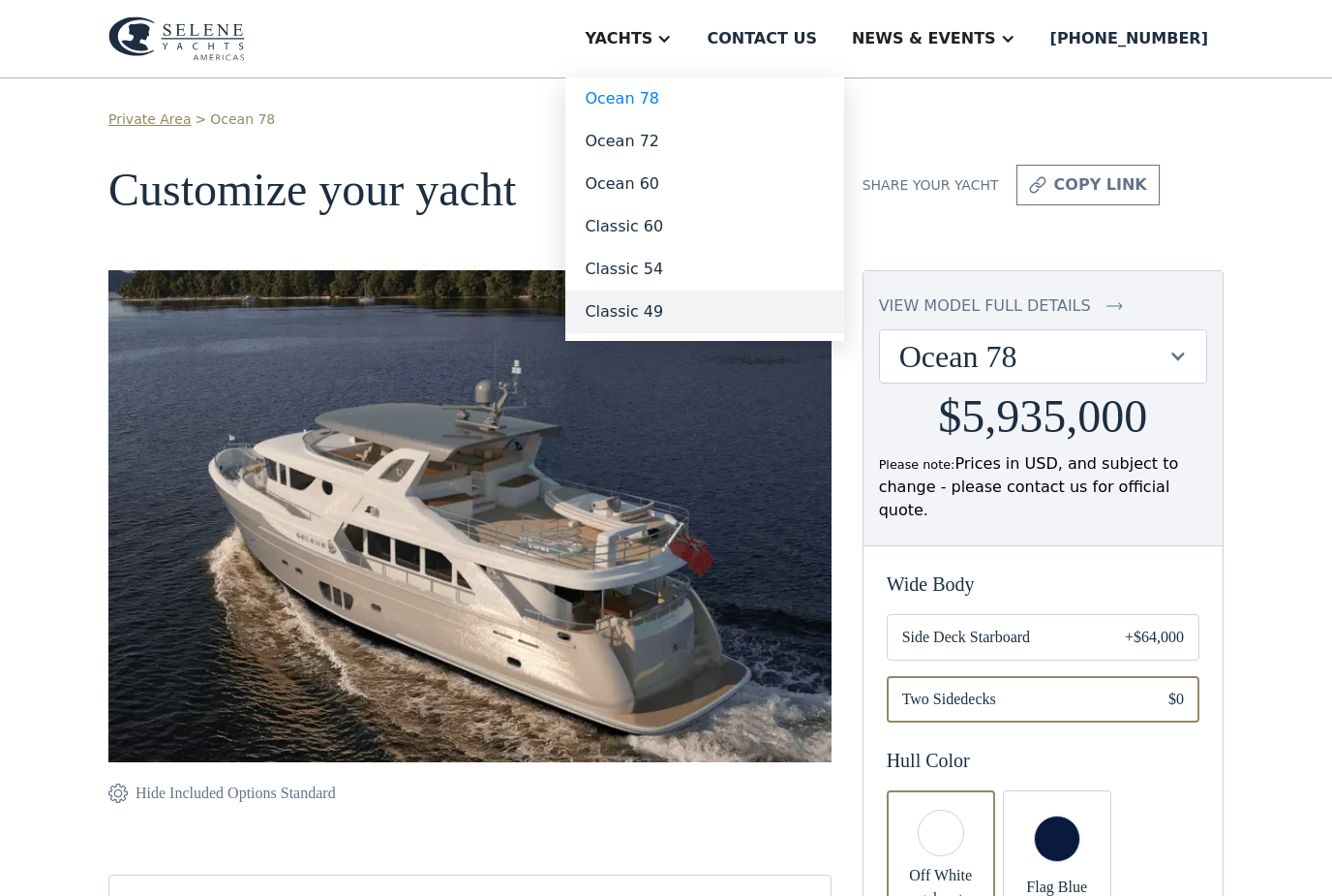
click at [717, 313] on link "Classic 49" at bounding box center [705, 311] width 279 height 42
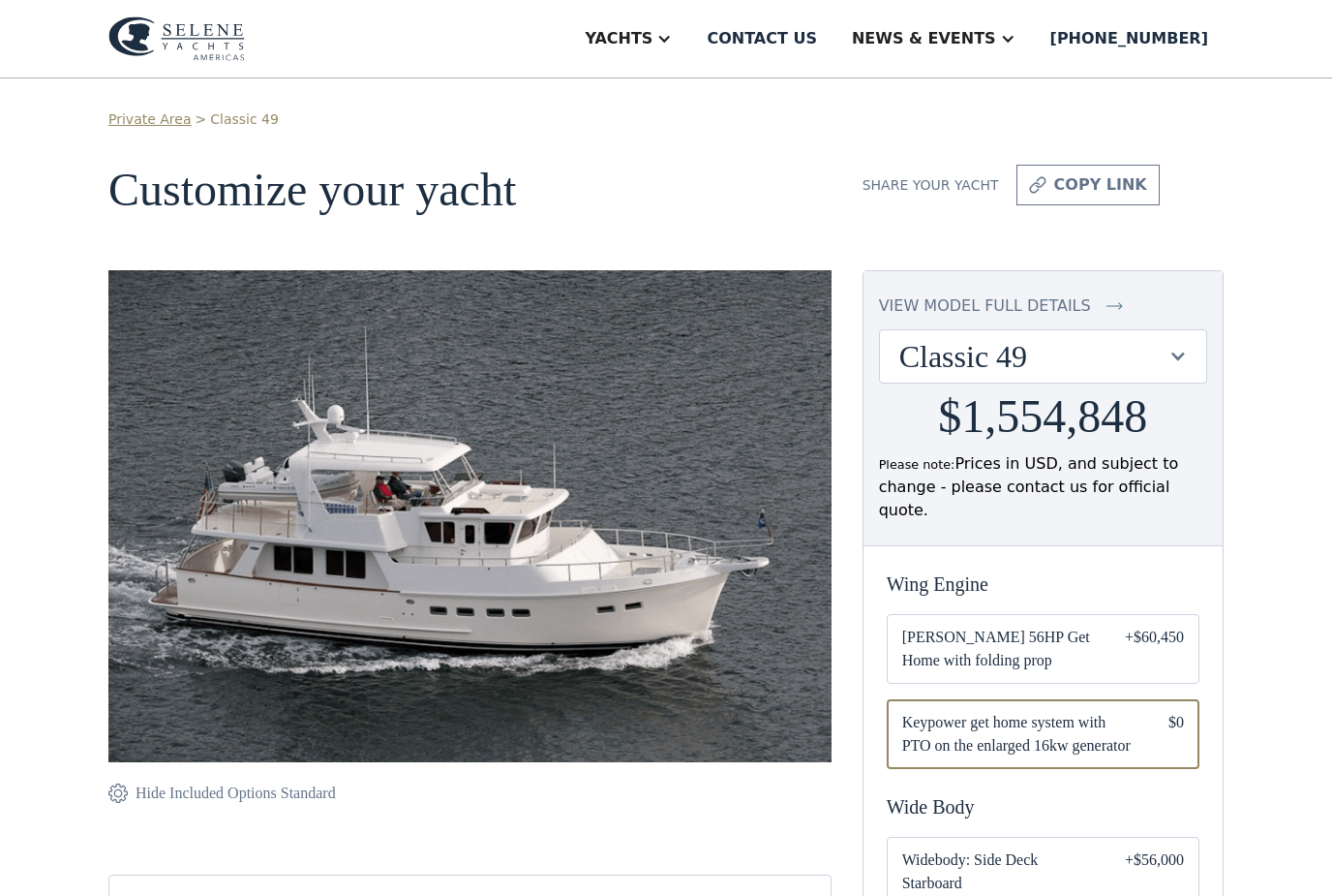
click at [1005, 304] on div "view model full details" at bounding box center [985, 307] width 212 height 24
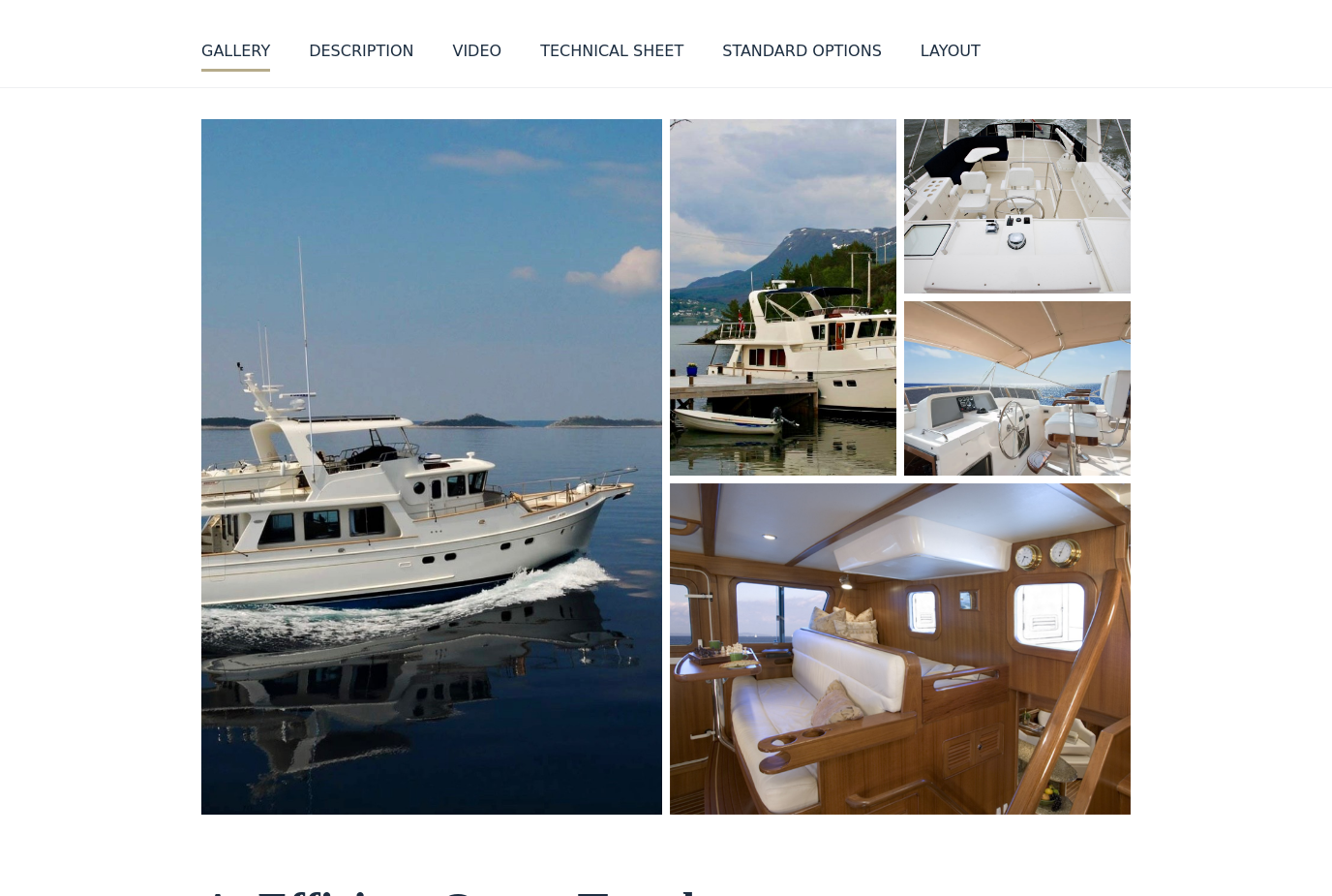
scroll to position [155, 0]
click at [858, 708] on img "open lightbox" at bounding box center [901, 648] width 464 height 333
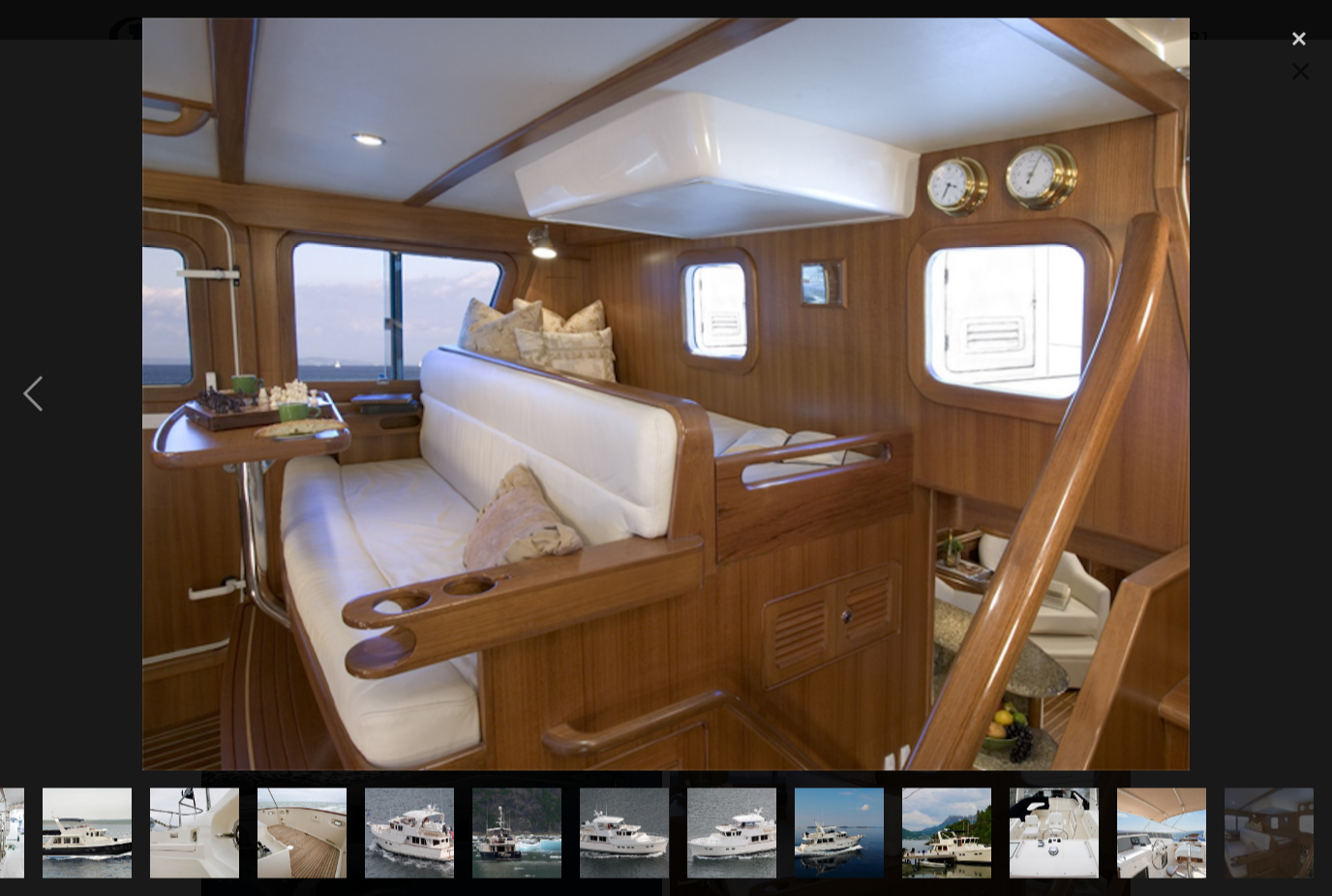
scroll to position [0, 0]
click at [1263, 447] on div at bounding box center [666, 395] width 1332 height 753
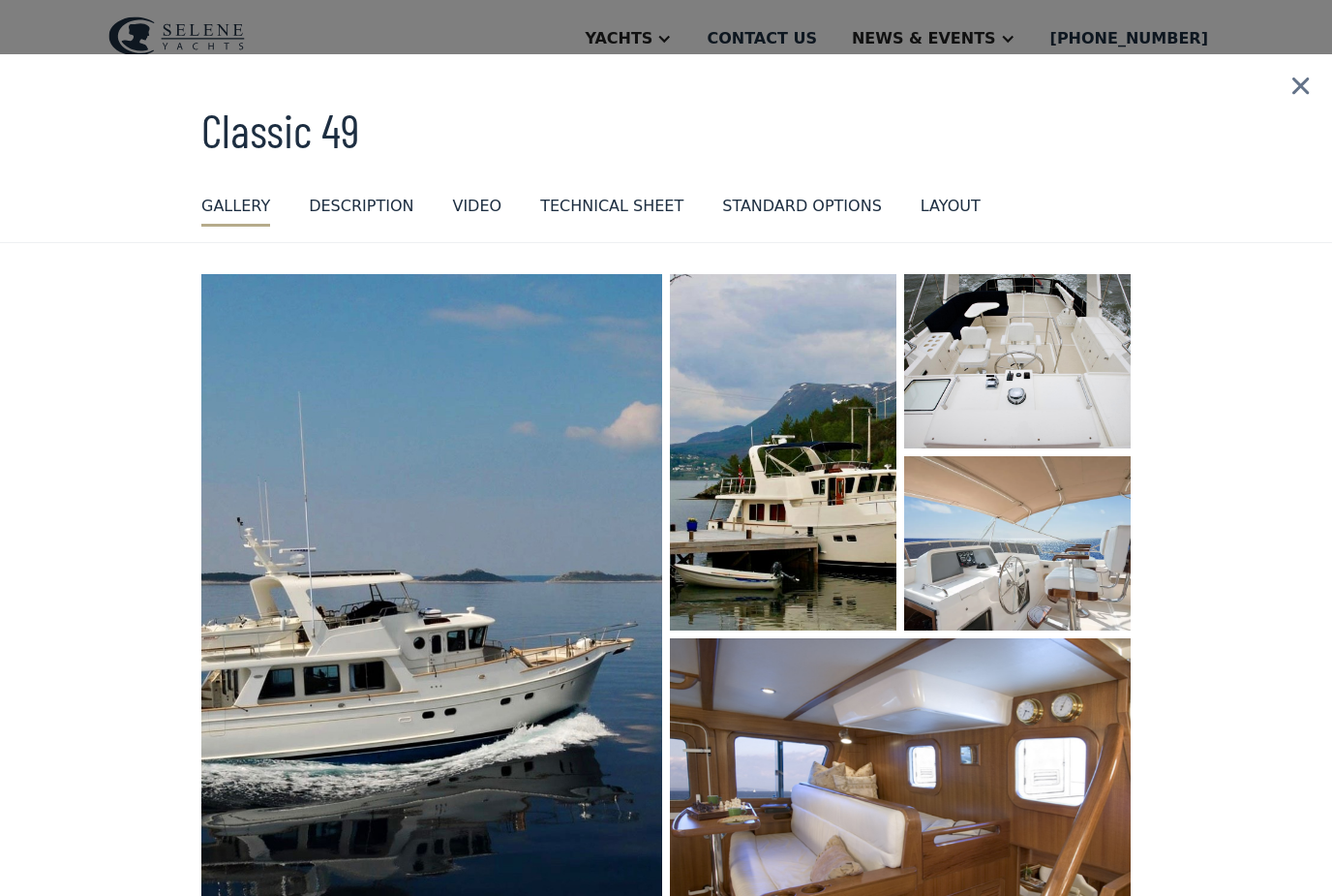
click at [967, 765] on img "open lightbox" at bounding box center [901, 805] width 466 height 334
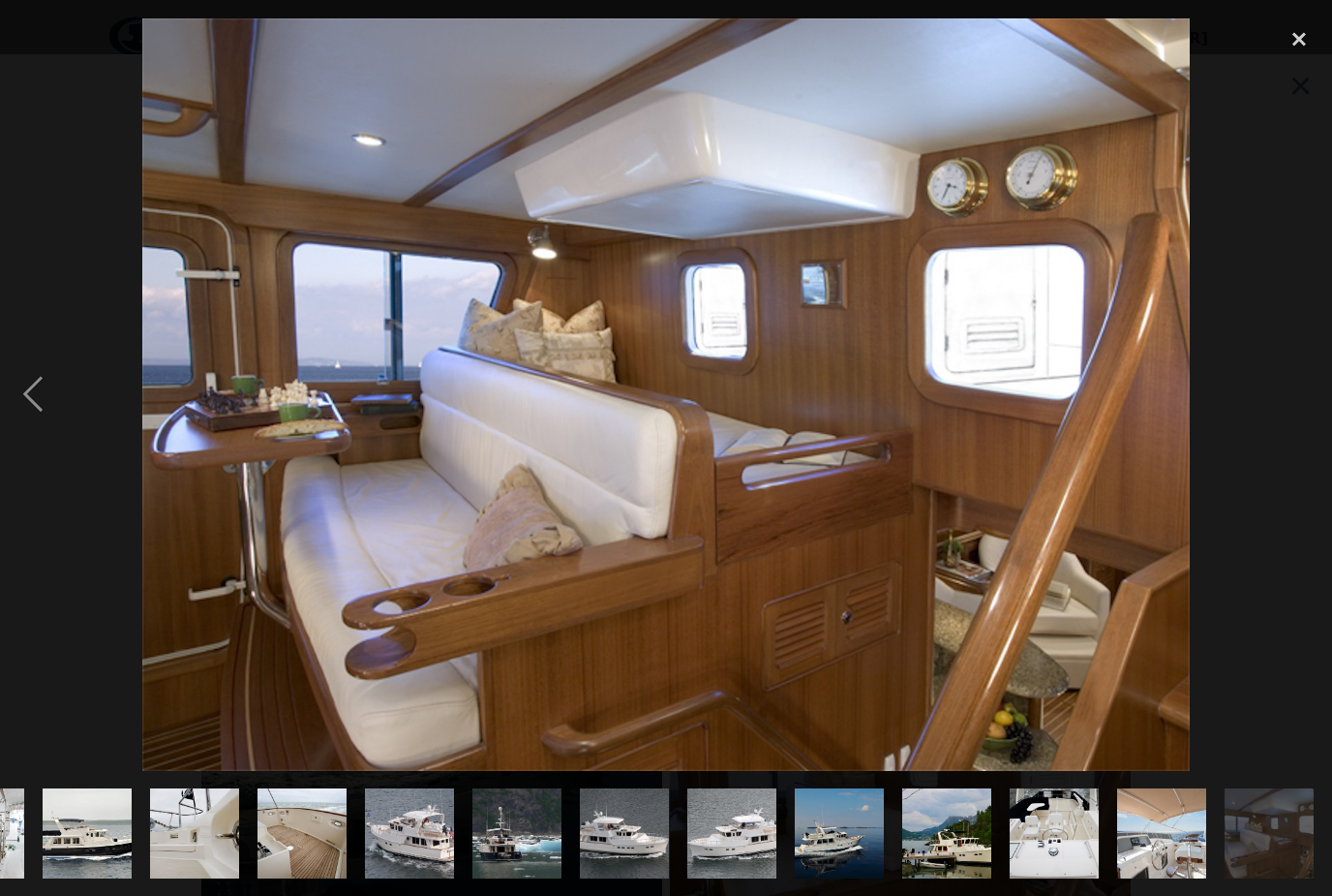
scroll to position [0, 2134]
click at [34, 423] on div "previous image" at bounding box center [32, 395] width 66 height 753
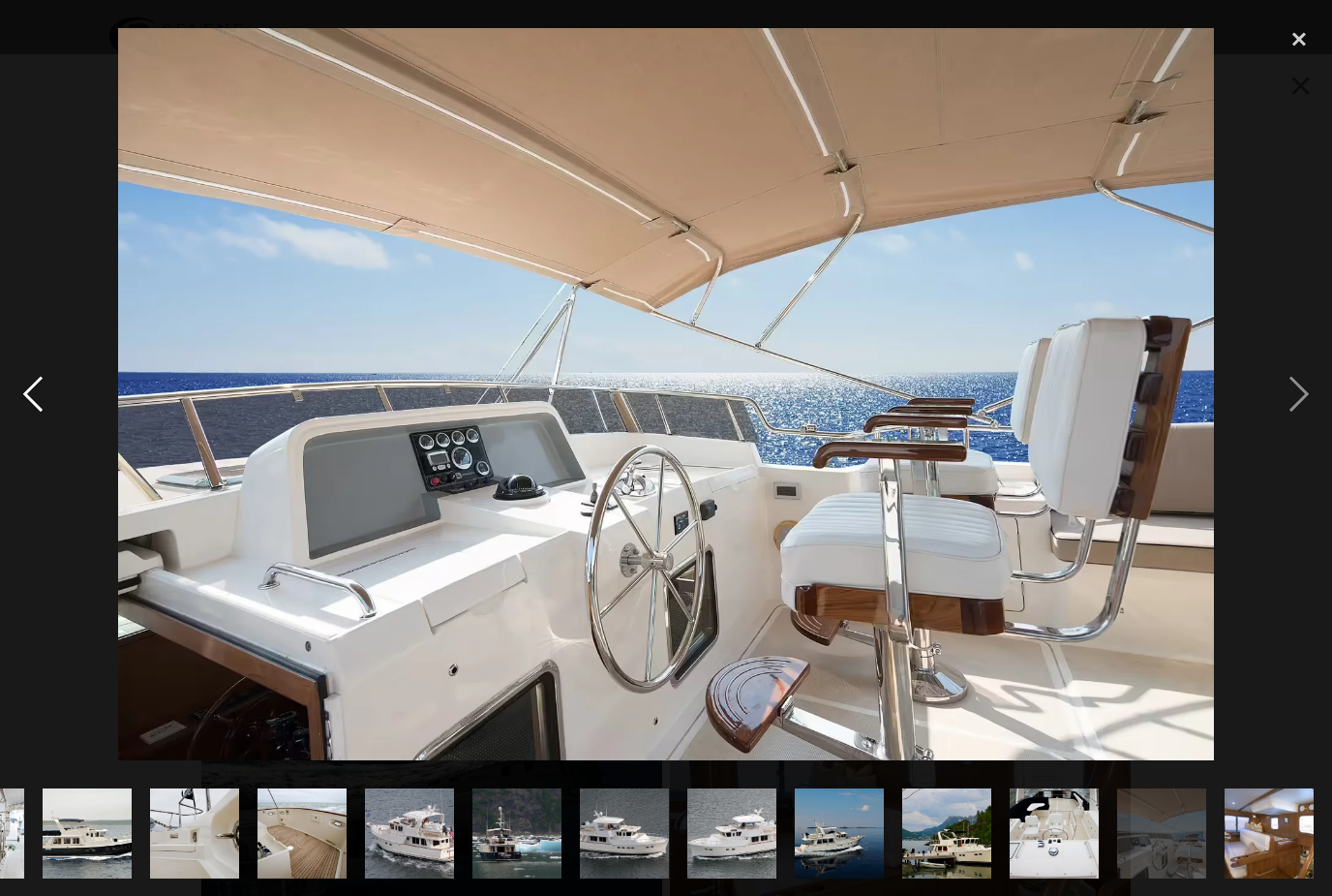
click at [55, 425] on div "previous image" at bounding box center [32, 395] width 66 height 753
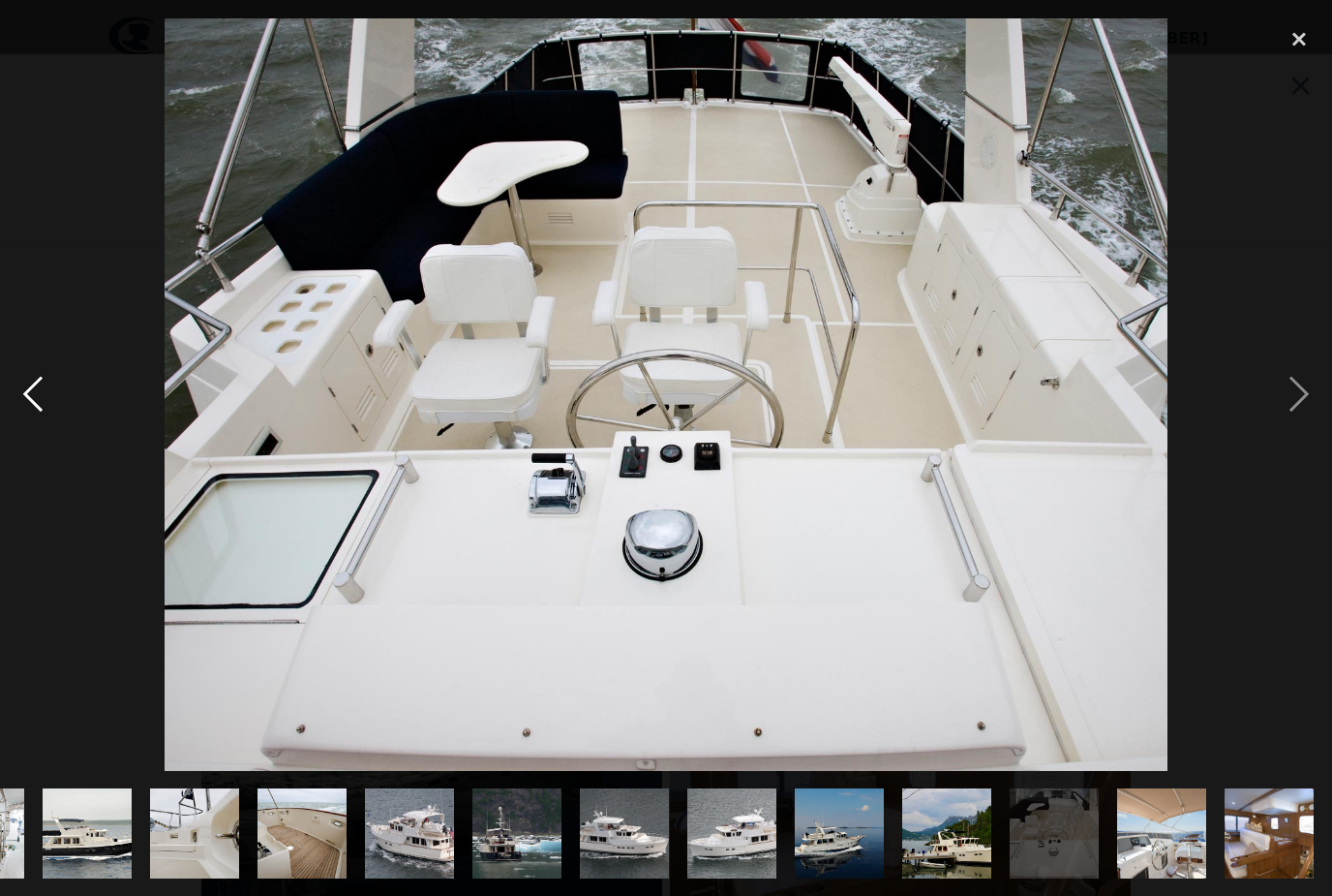
click at [34, 420] on div "previous image" at bounding box center [32, 395] width 66 height 753
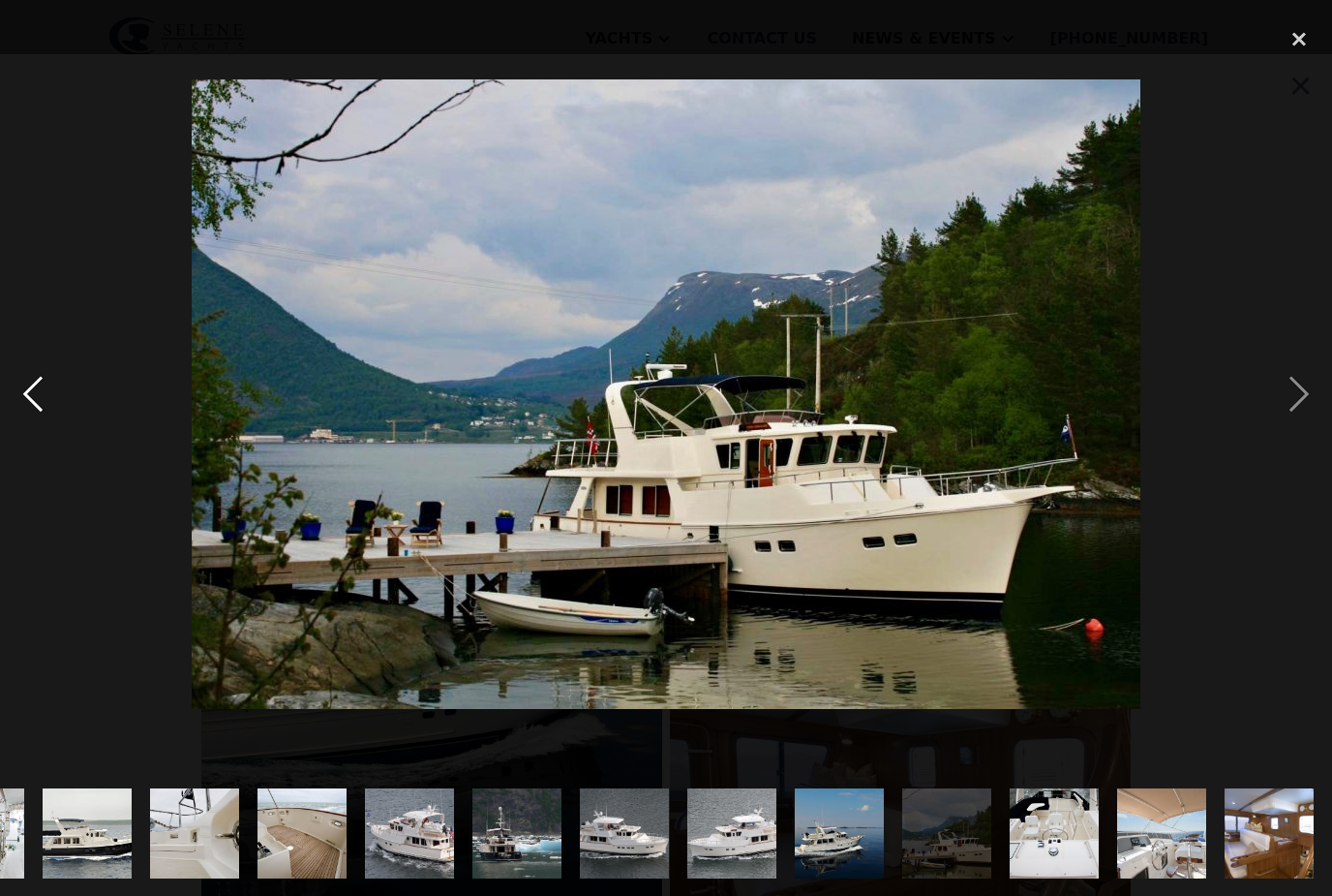
click at [60, 412] on div "previous image" at bounding box center [32, 395] width 66 height 753
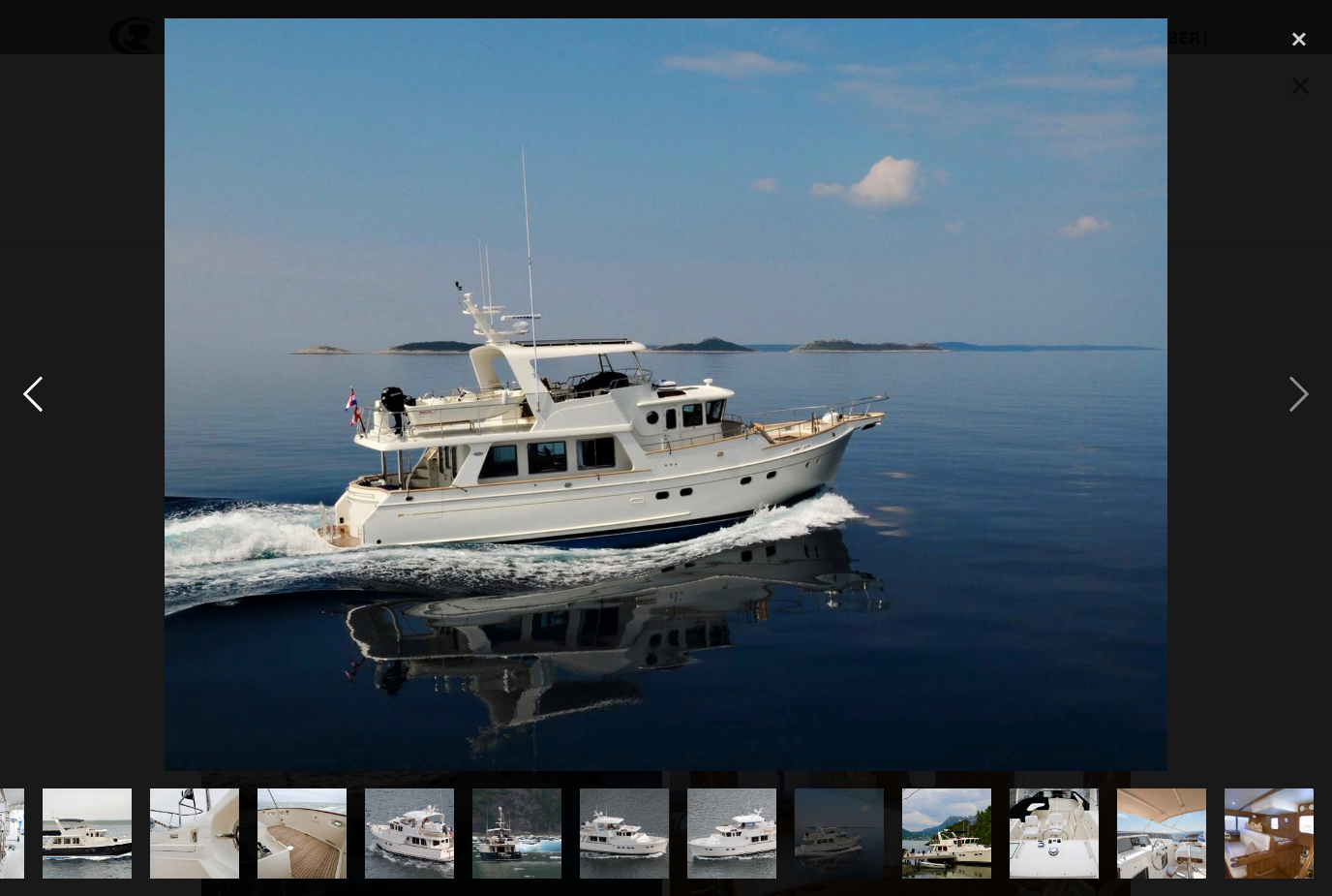
click at [32, 446] on div "previous image" at bounding box center [32, 395] width 66 height 753
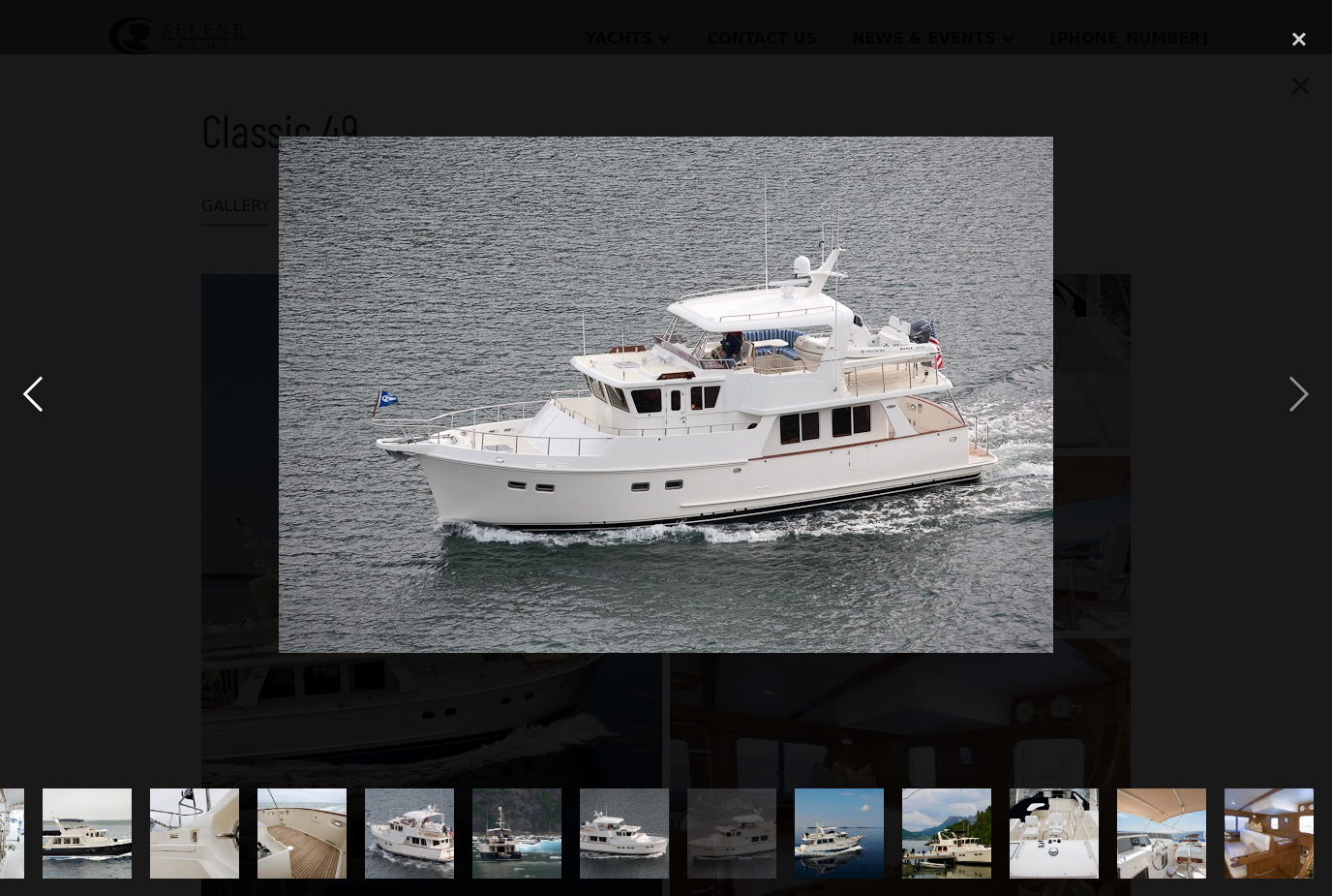
click at [55, 423] on div "previous image" at bounding box center [32, 395] width 66 height 753
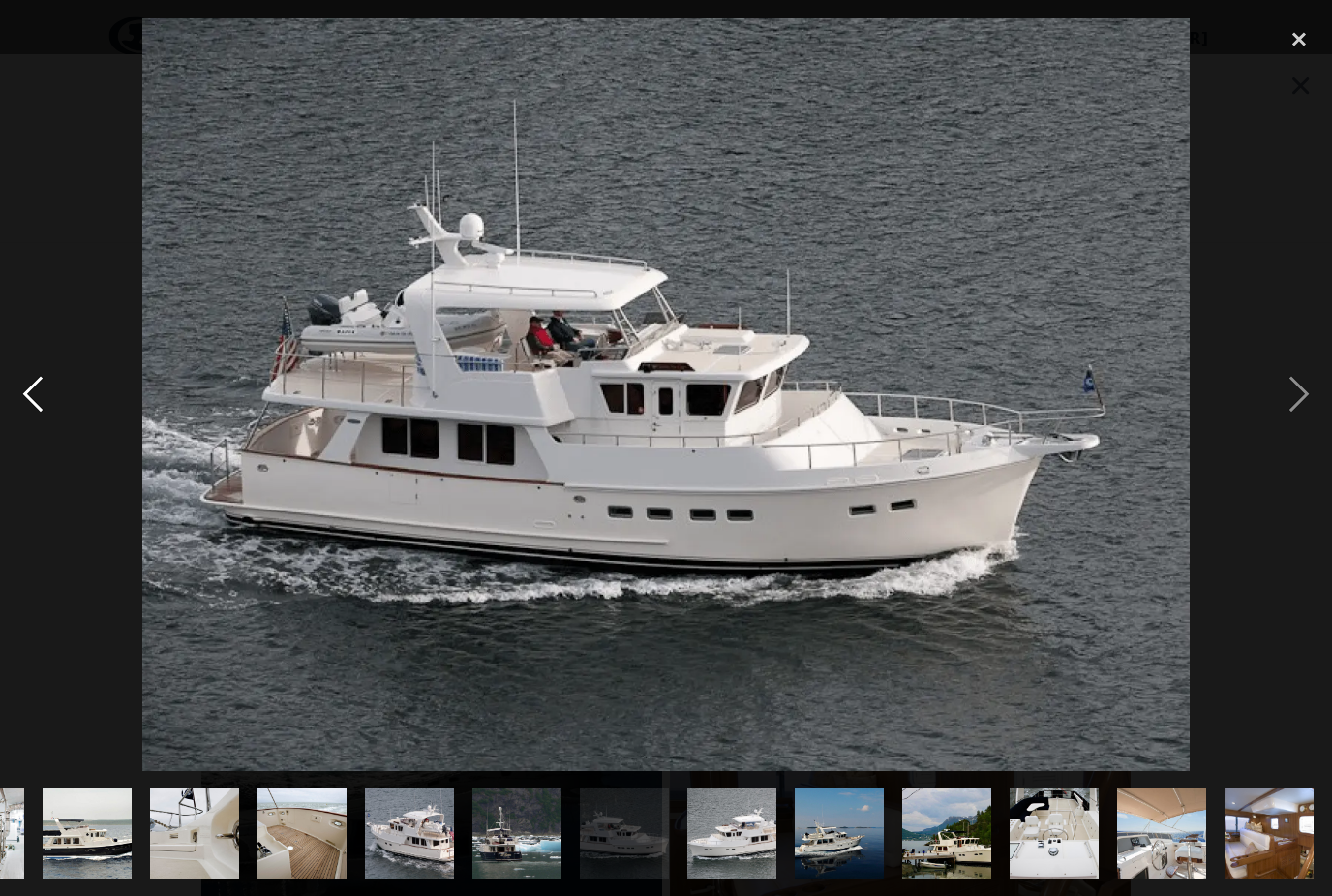
click at [40, 428] on div "previous image" at bounding box center [32, 395] width 66 height 753
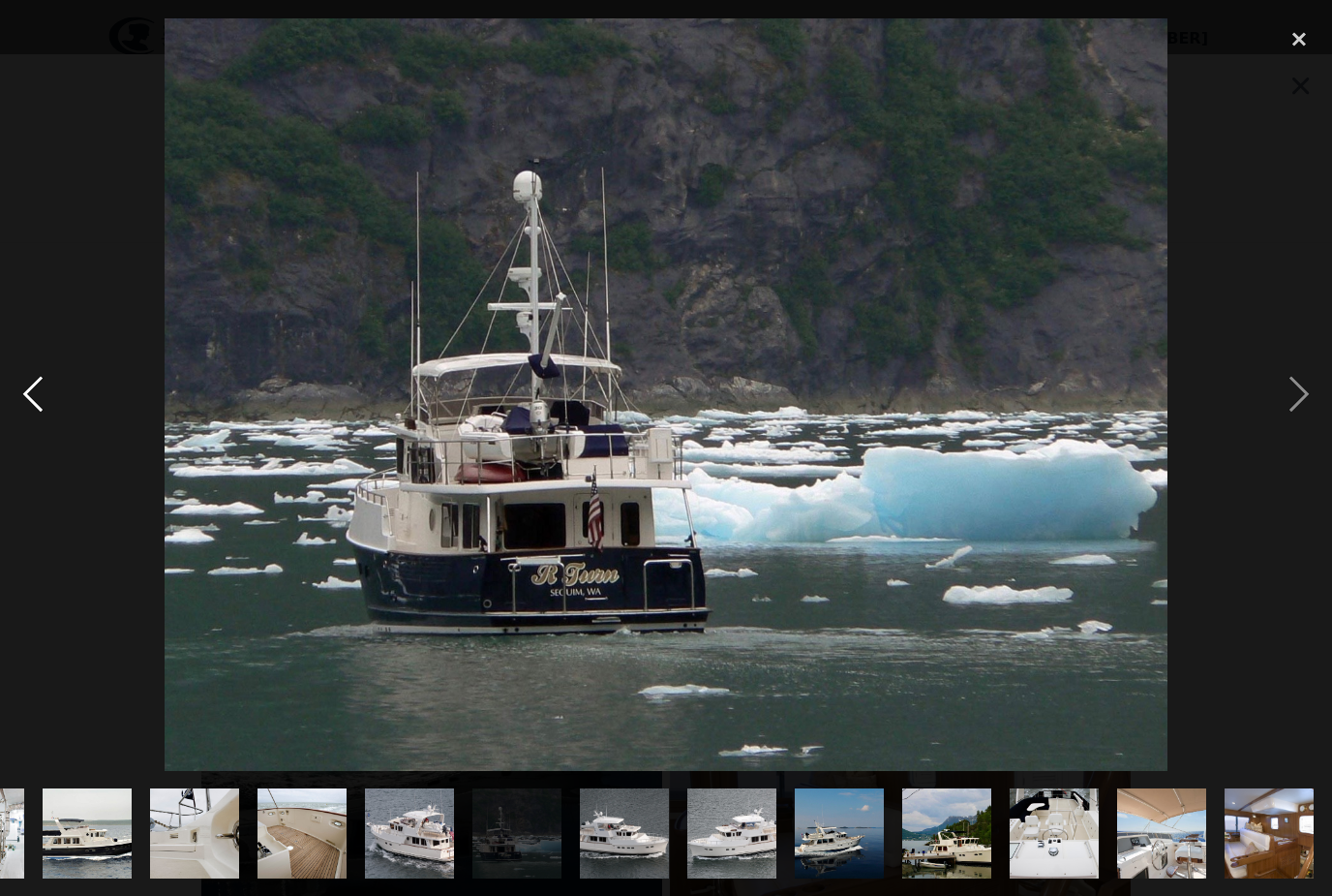
click at [41, 425] on div "previous image" at bounding box center [32, 395] width 66 height 753
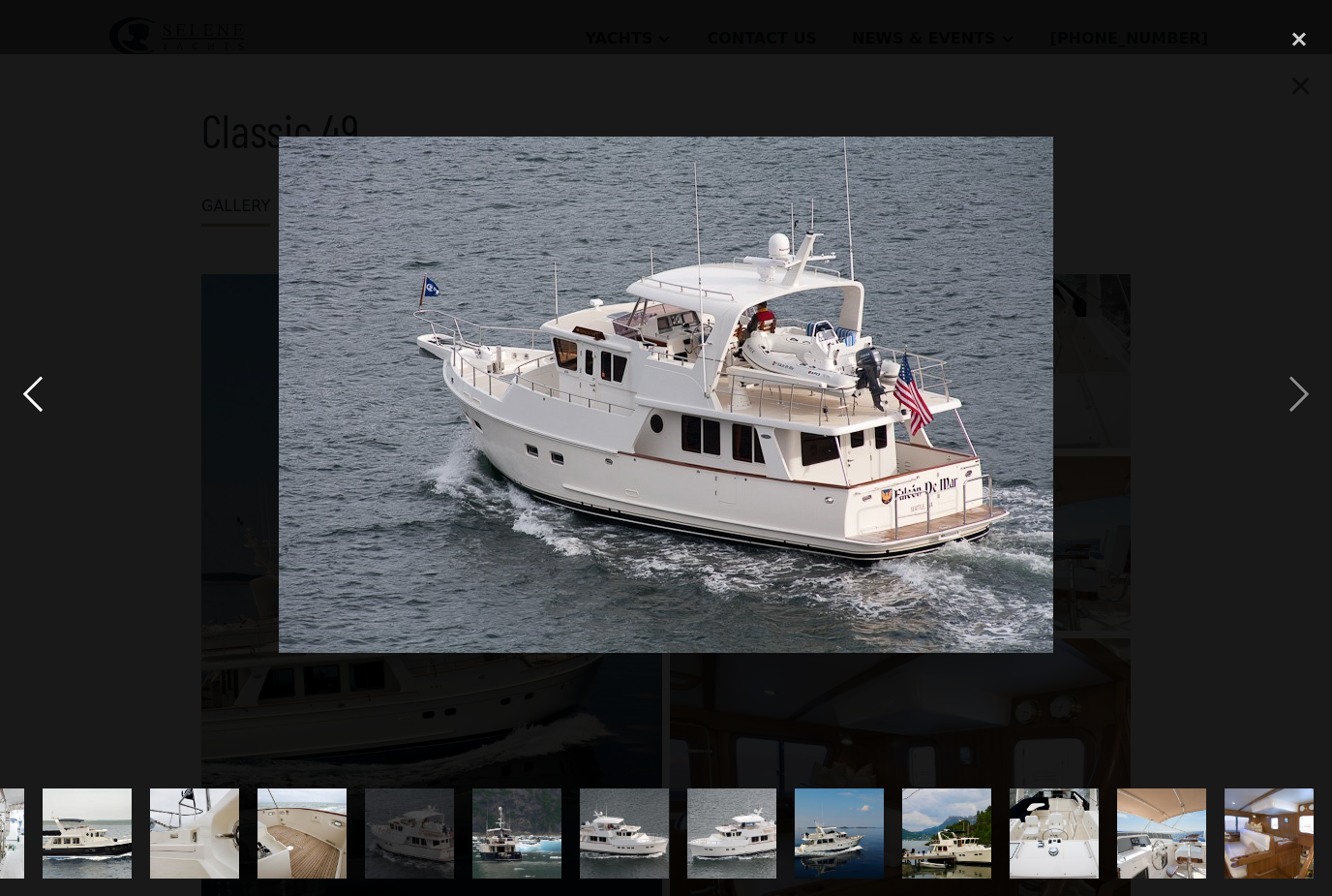
click at [56, 428] on div "previous image" at bounding box center [32, 395] width 66 height 753
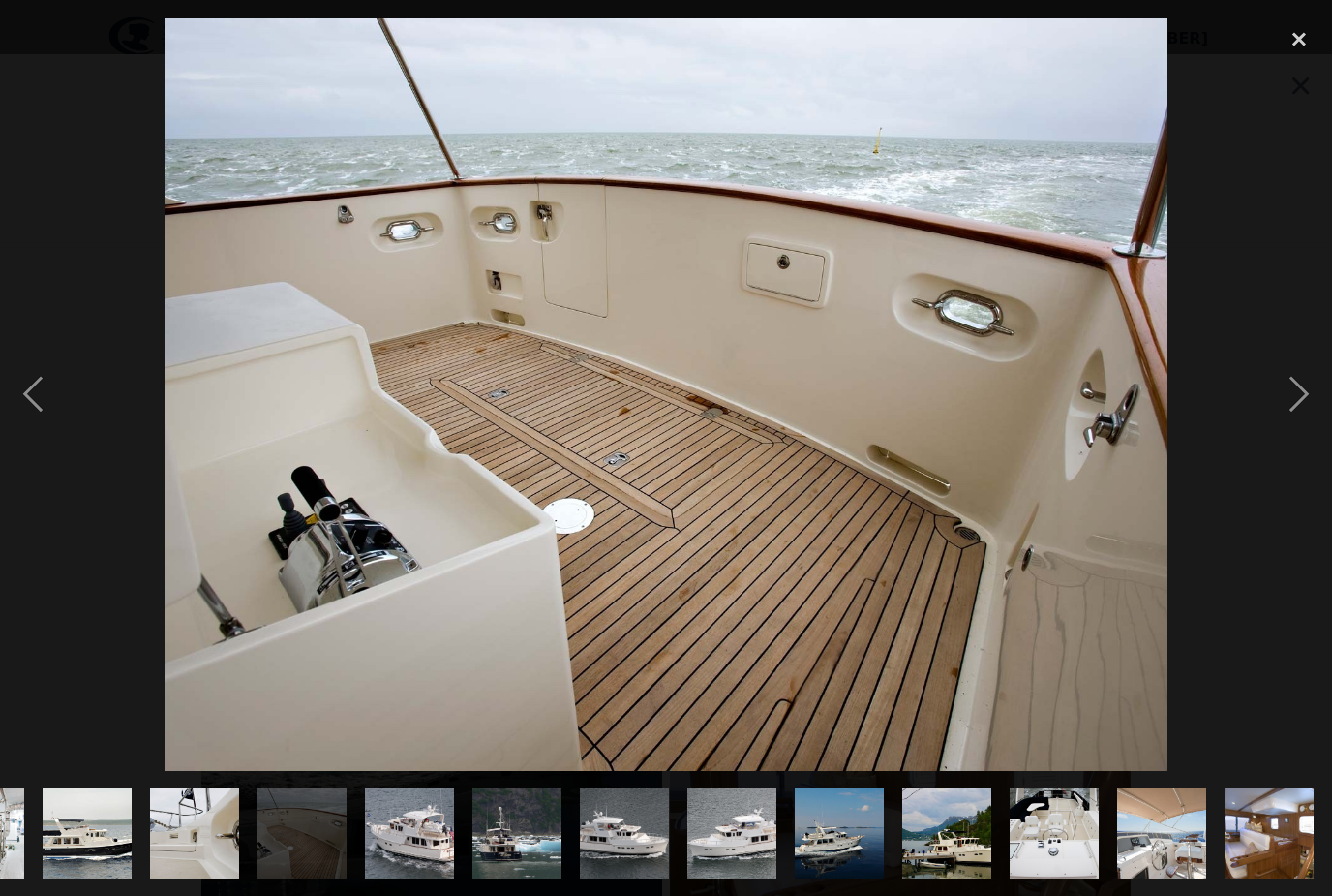
click at [74, 420] on div at bounding box center [666, 395] width 1332 height 753
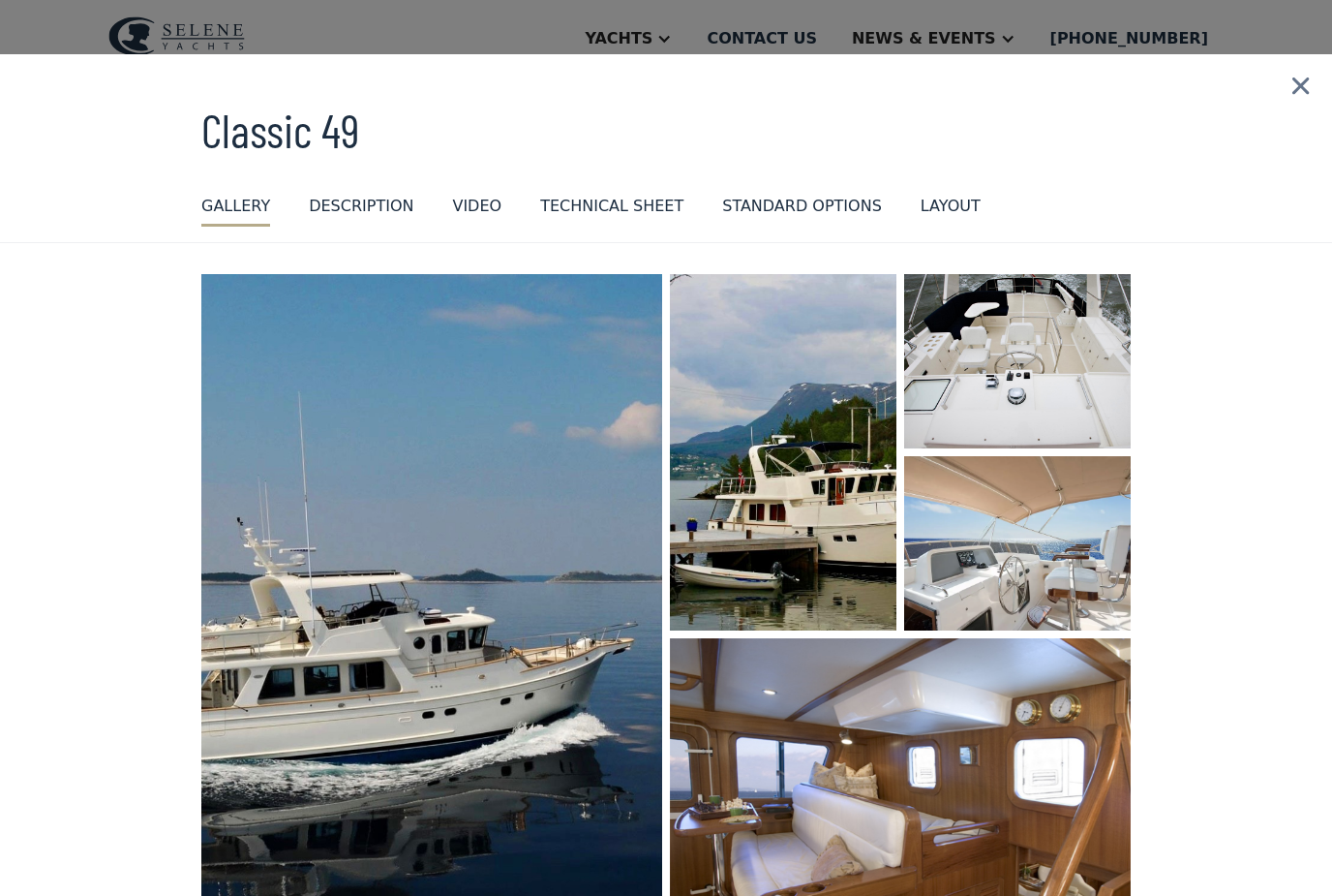
scroll to position [0, 0]
click at [615, 199] on div "Technical sheet" at bounding box center [612, 206] width 143 height 24
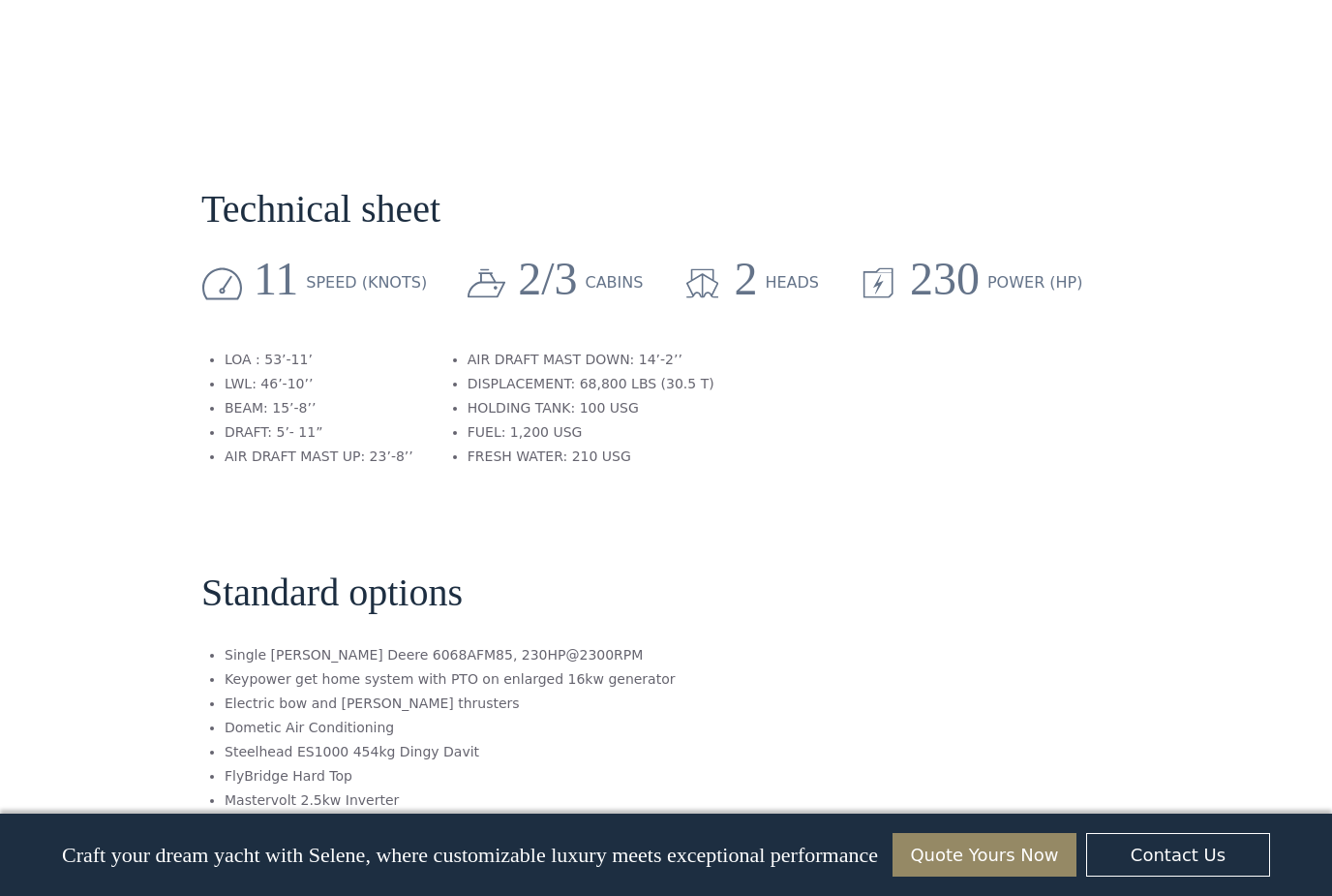
scroll to position [2468, 0]
